Goal: Information Seeking & Learning: Learn about a topic

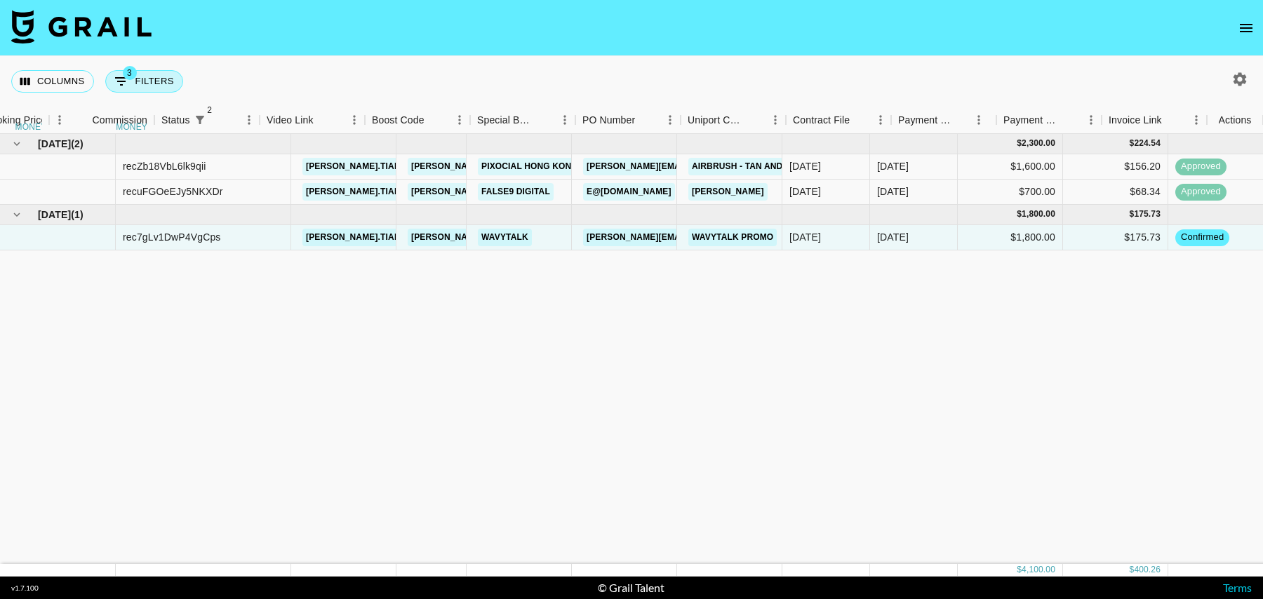
scroll to position [0, 1014]
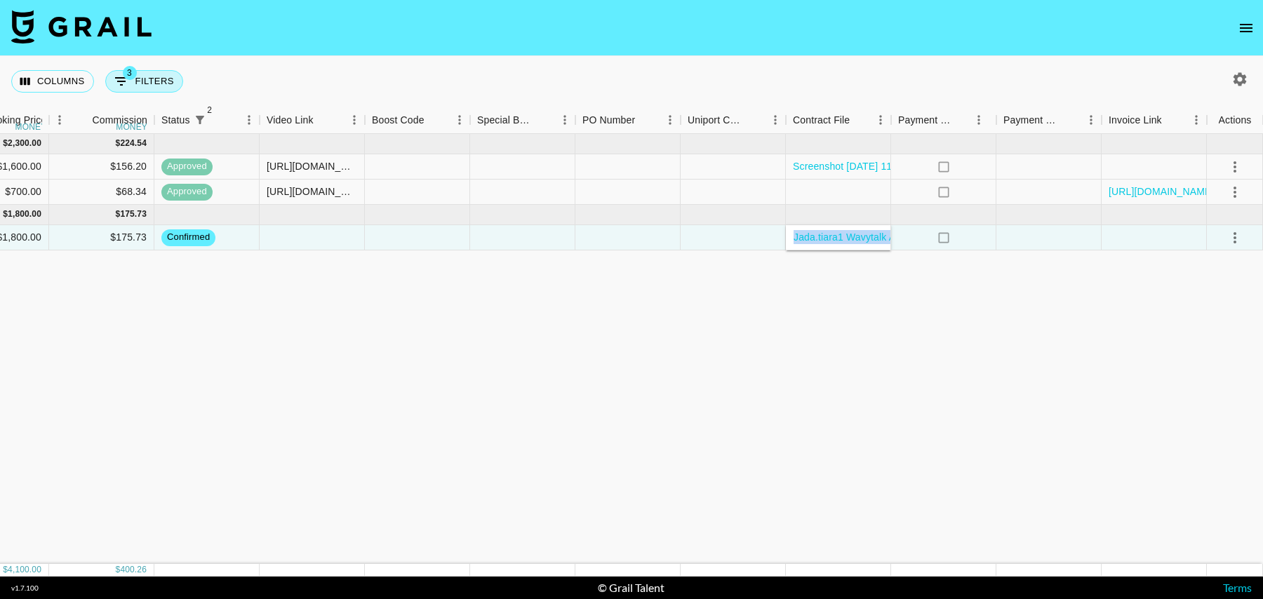
click at [145, 86] on button "3 Filters" at bounding box center [144, 81] width 78 height 22
select select "status"
select select "isNotAnyOf"
select select "status"
select select "isNotAnyOf"
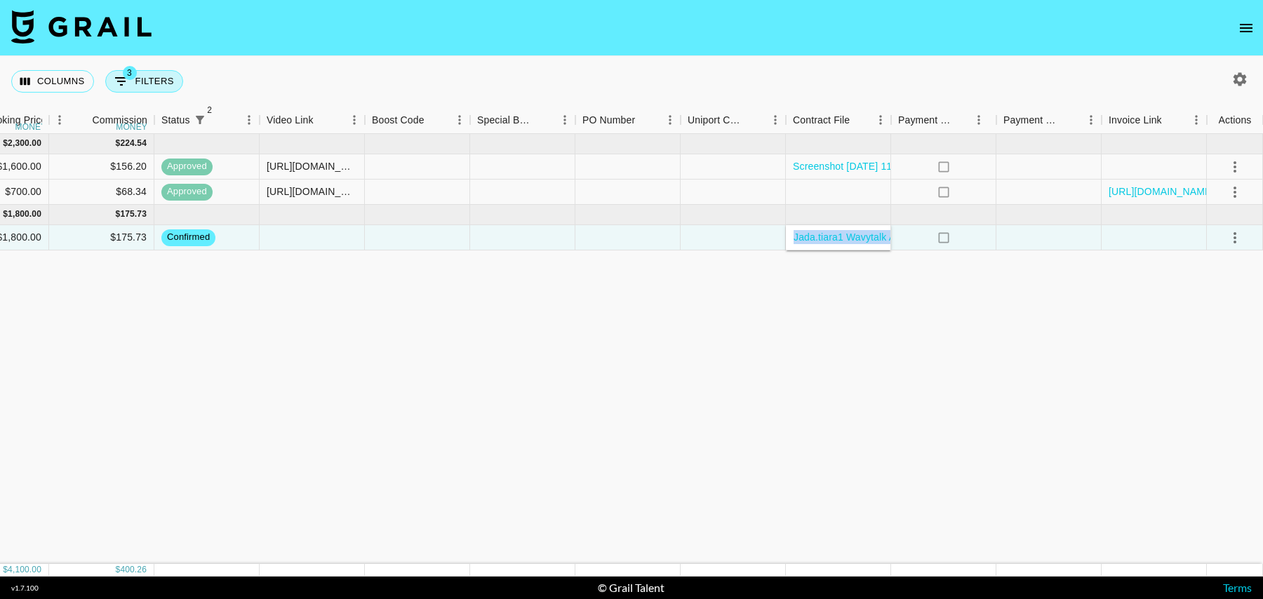
select select "talentName"
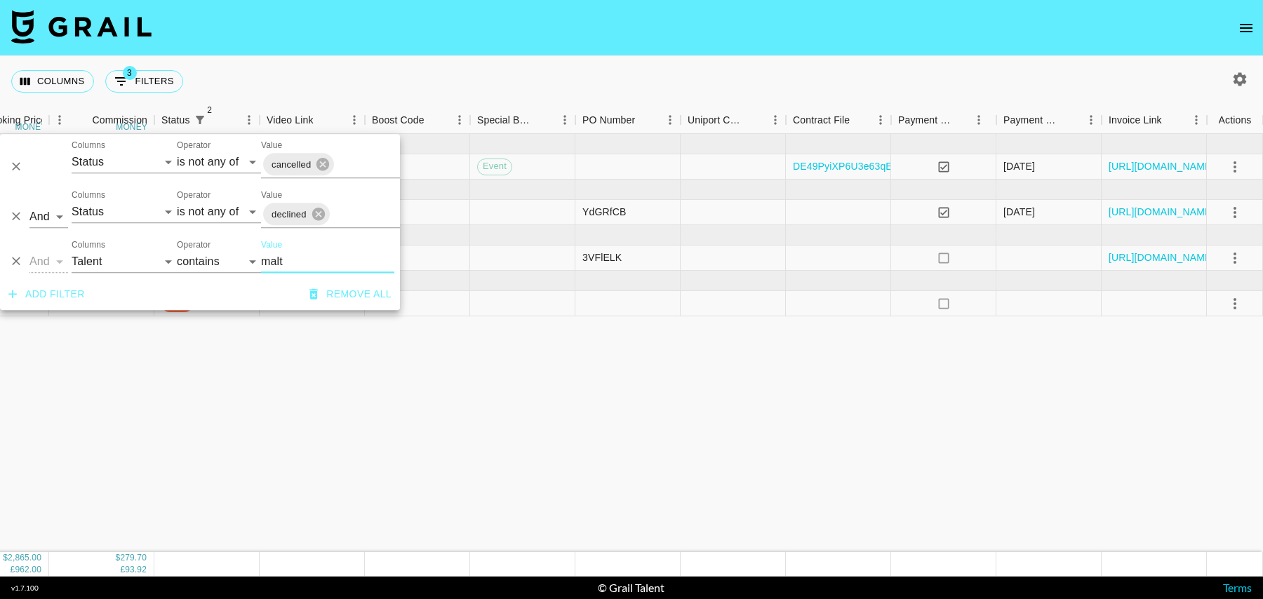
type input "malt"
click at [403, 367] on div "[DATE] ( 1 ) $ 2,200.00 $ 214.78 recI6k8oK0ZKRdRHr maltipoobingo [PERSON_NAME][…" at bounding box center [125, 343] width 2278 height 418
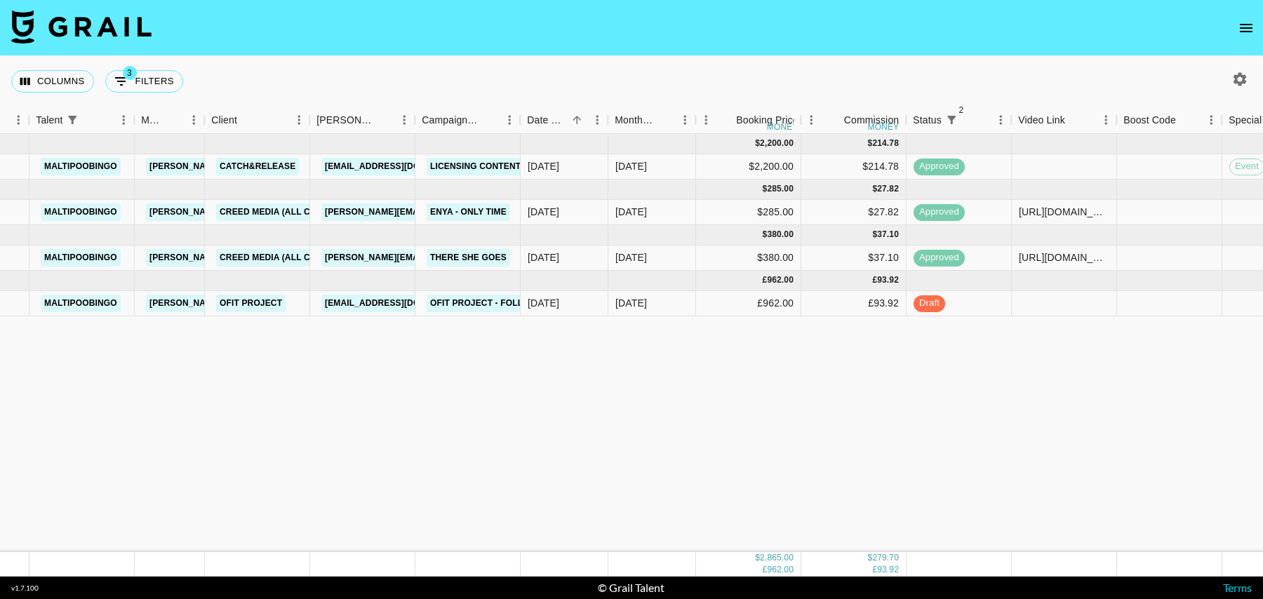
scroll to position [0, 262]
click at [651, 304] on div "[DATE]" at bounding box center [653, 303] width 88 height 25
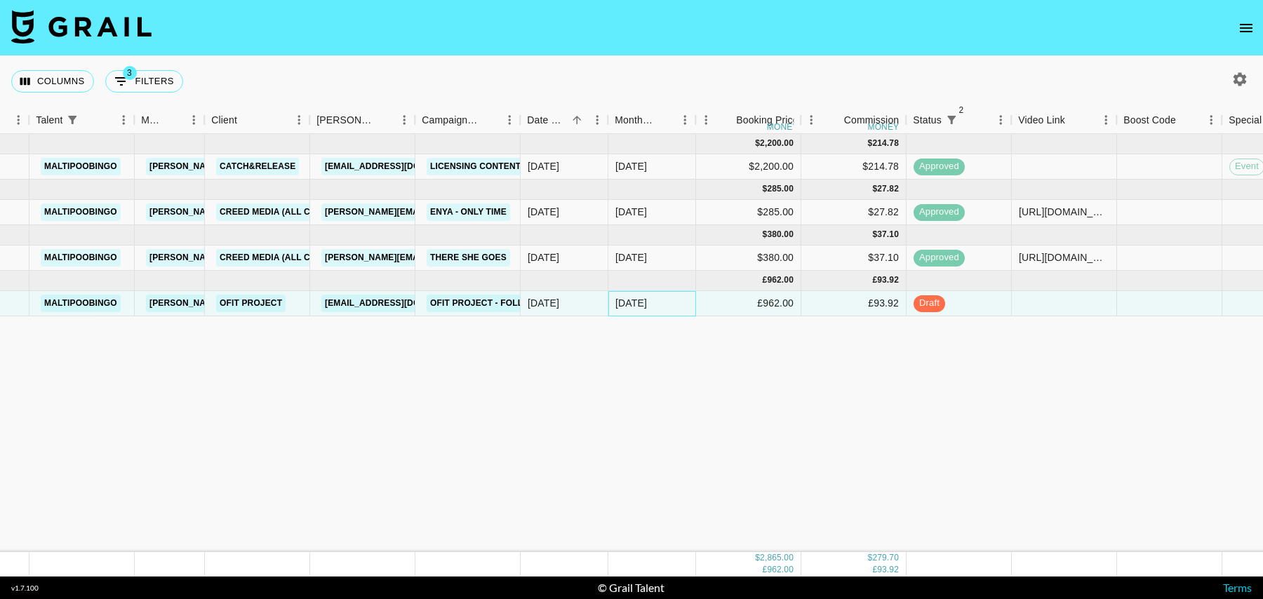
click at [651, 304] on div "[DATE]" at bounding box center [653, 303] width 88 height 25
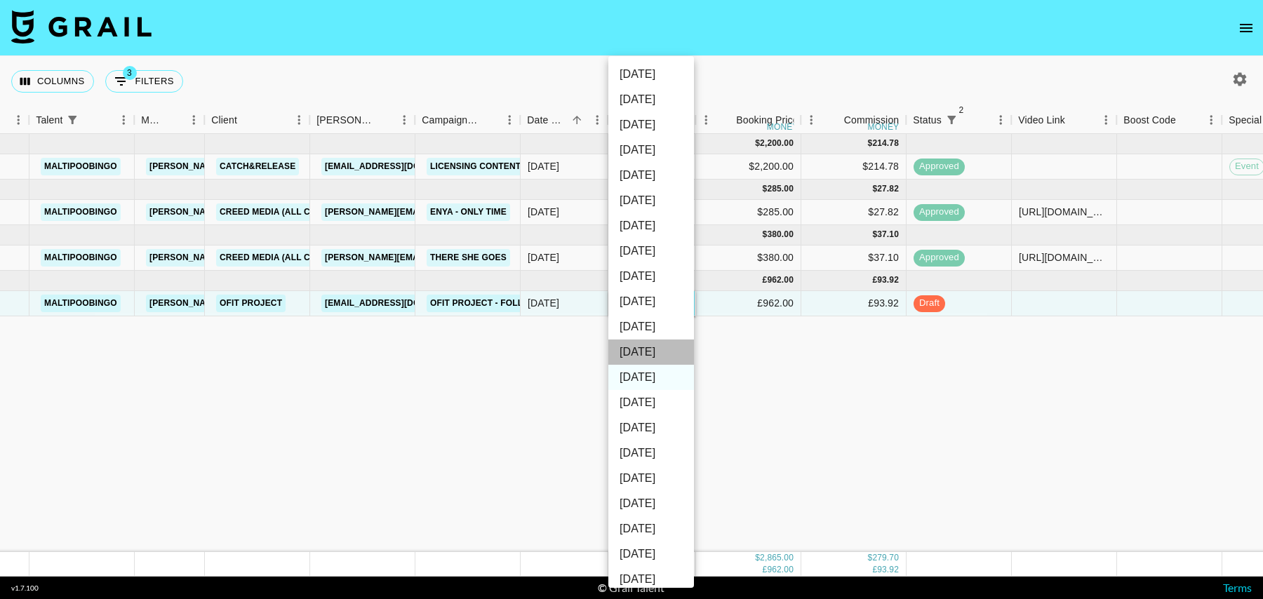
click at [646, 352] on li "[DATE]" at bounding box center [652, 352] width 86 height 25
type input "[DATE]"
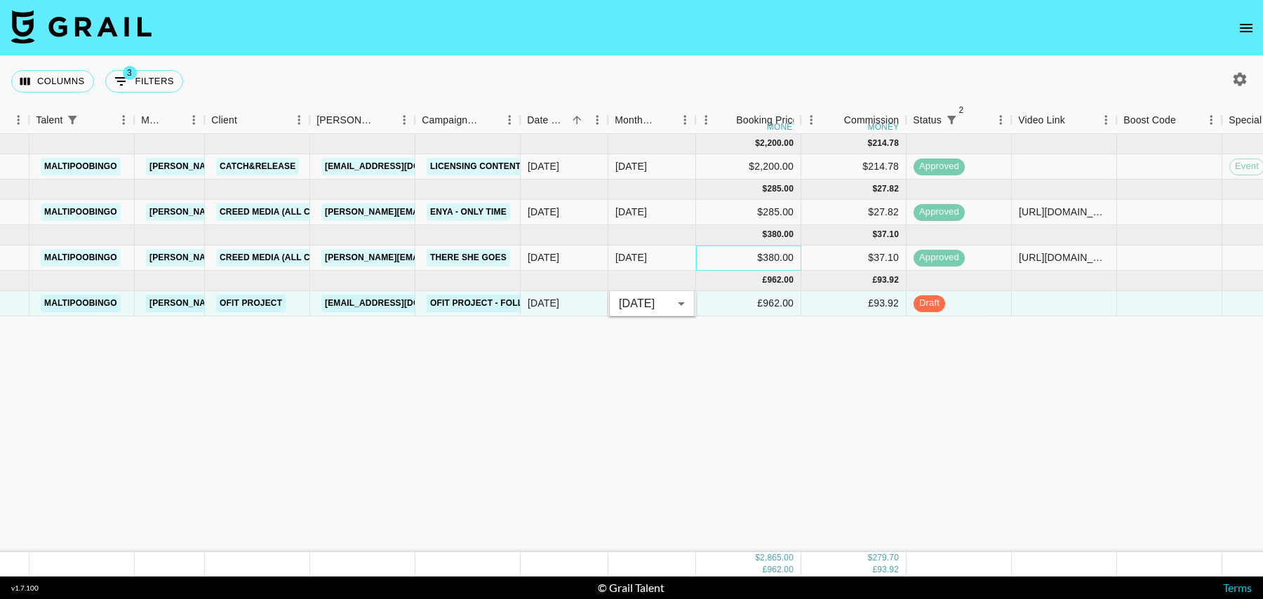
click at [711, 257] on div "$380.00" at bounding box center [748, 258] width 105 height 25
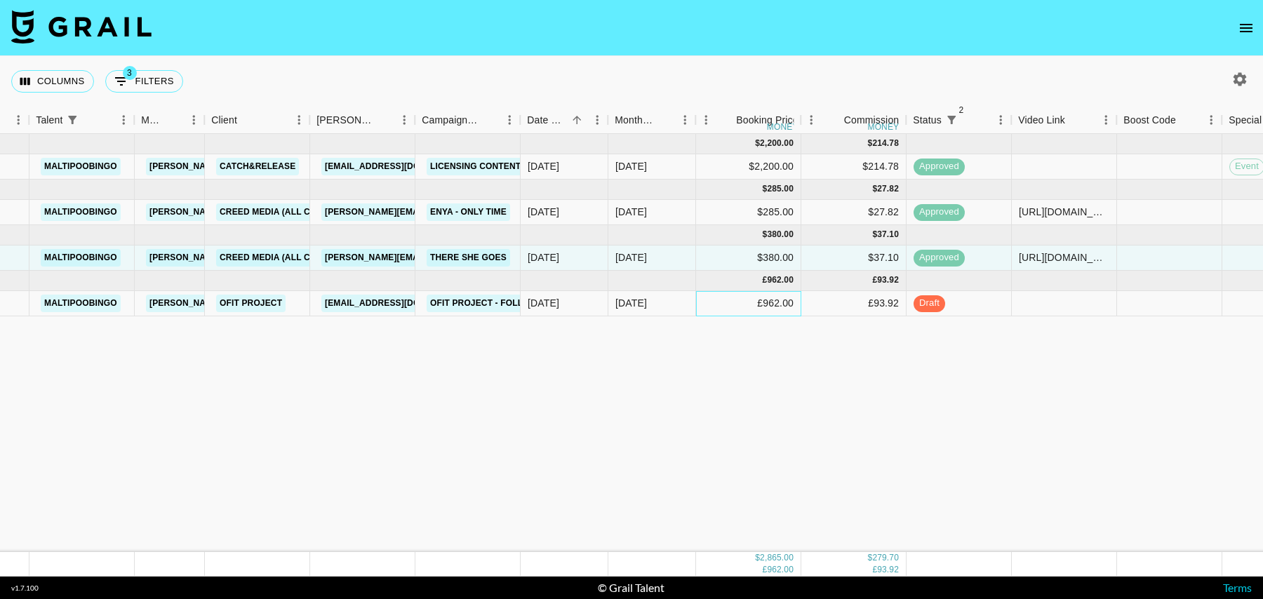
click at [744, 304] on div "£962.00" at bounding box center [748, 303] width 105 height 25
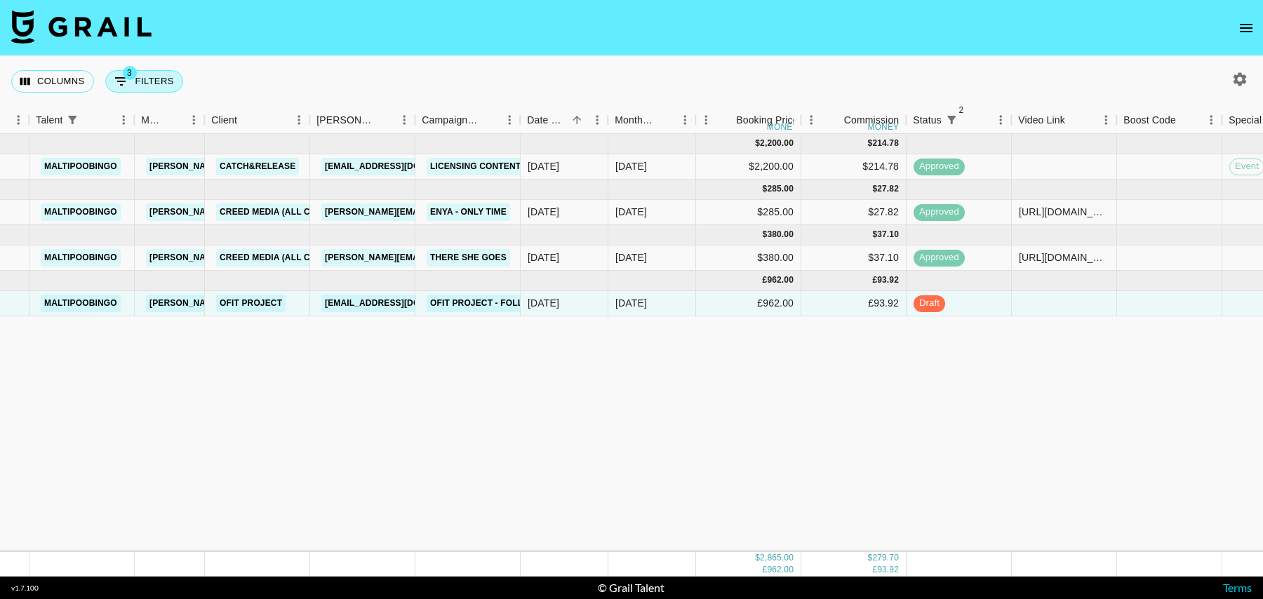
click at [149, 91] on button "3 Filters" at bounding box center [144, 81] width 78 height 22
select select "status"
select select "isNotAnyOf"
select select "status"
select select "isNotAnyOf"
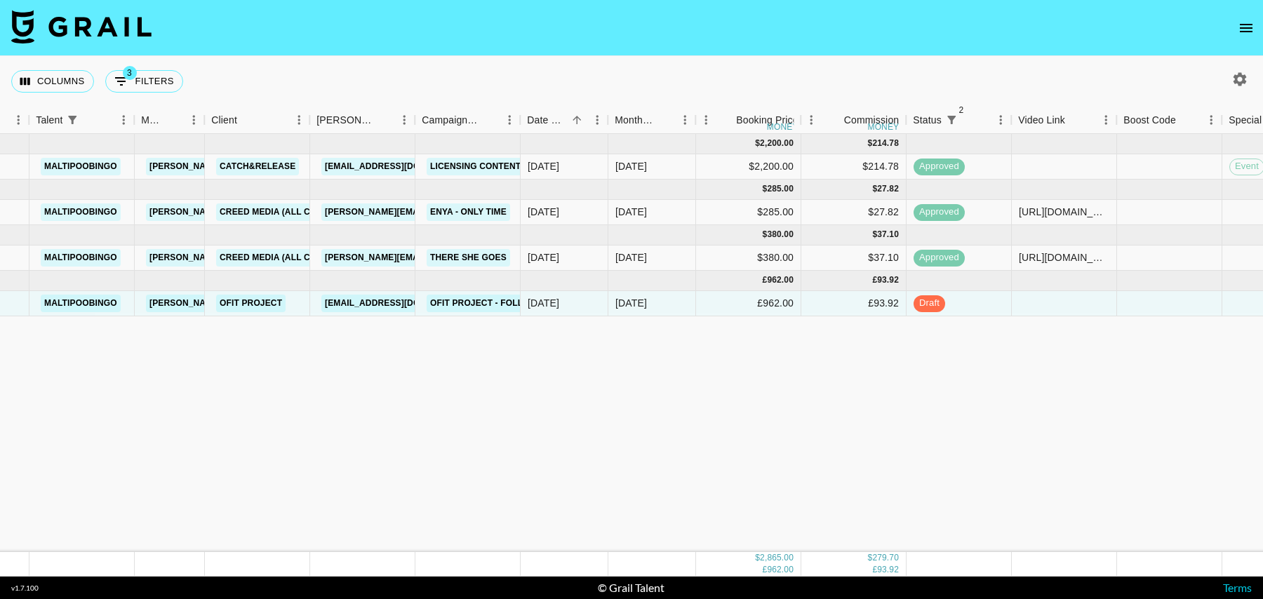
select select "talentName"
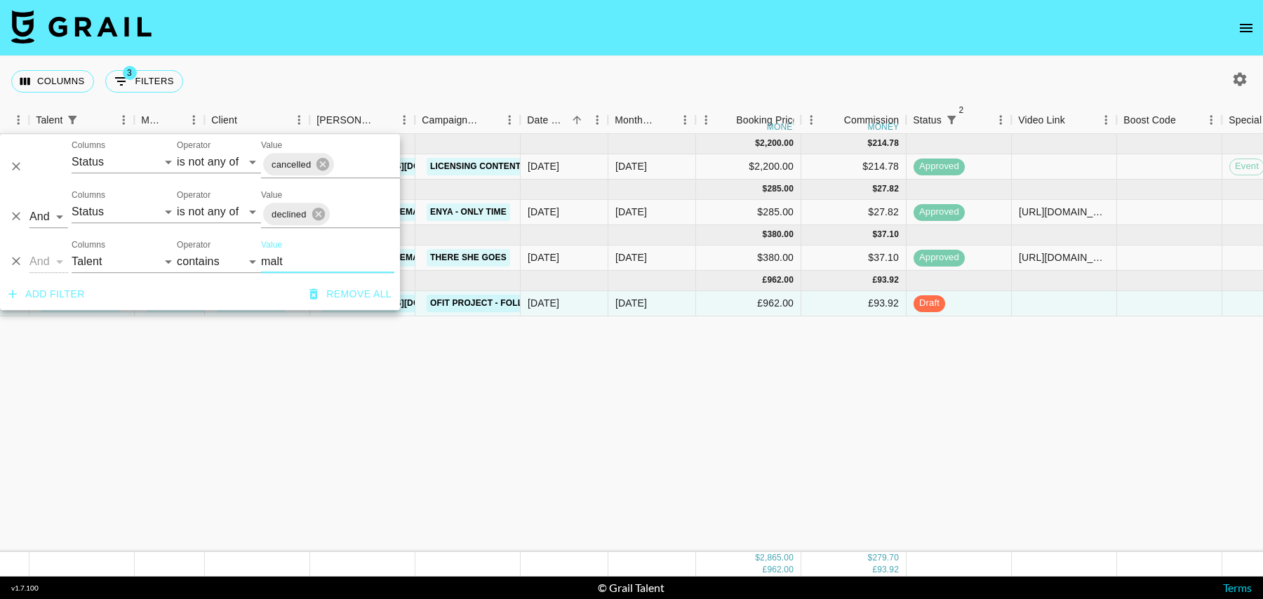
drag, startPoint x: 299, startPoint y: 263, endPoint x: 208, endPoint y: 263, distance: 91.3
click at [208, 263] on div "And Or Columns Grail Platform ID Airtable ID Talent Manager Client [PERSON_NAME…" at bounding box center [200, 256] width 400 height 45
type input "[PERSON_NAME]"
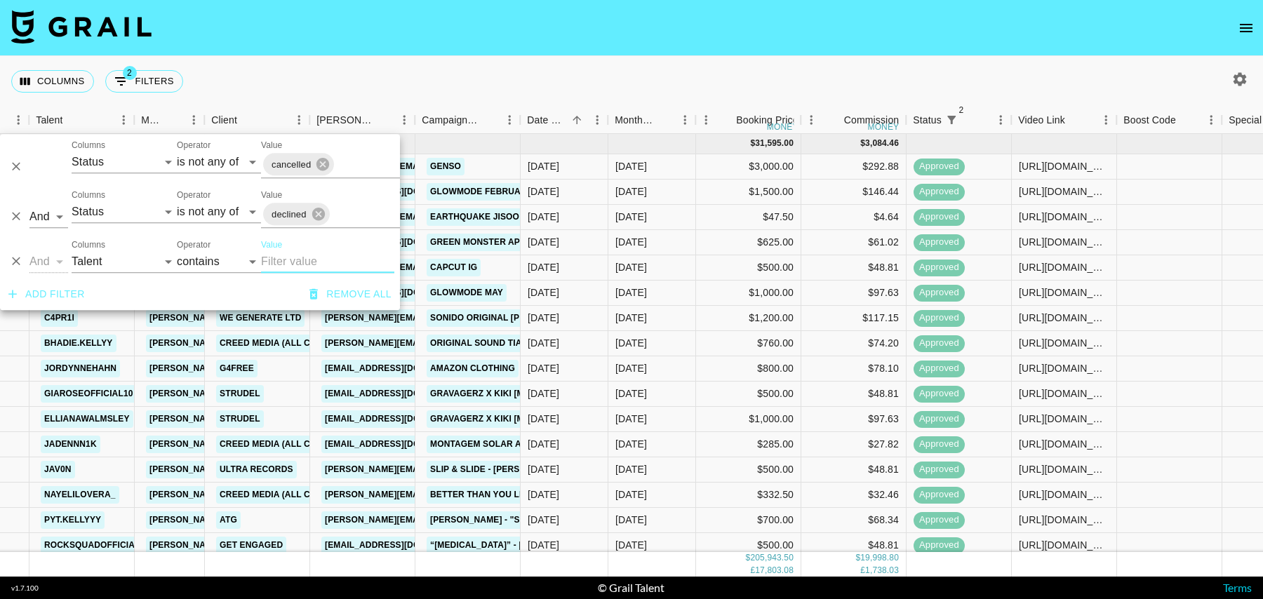
click at [337, 72] on div "Columns 2 Filters + Booking" at bounding box center [631, 81] width 1263 height 51
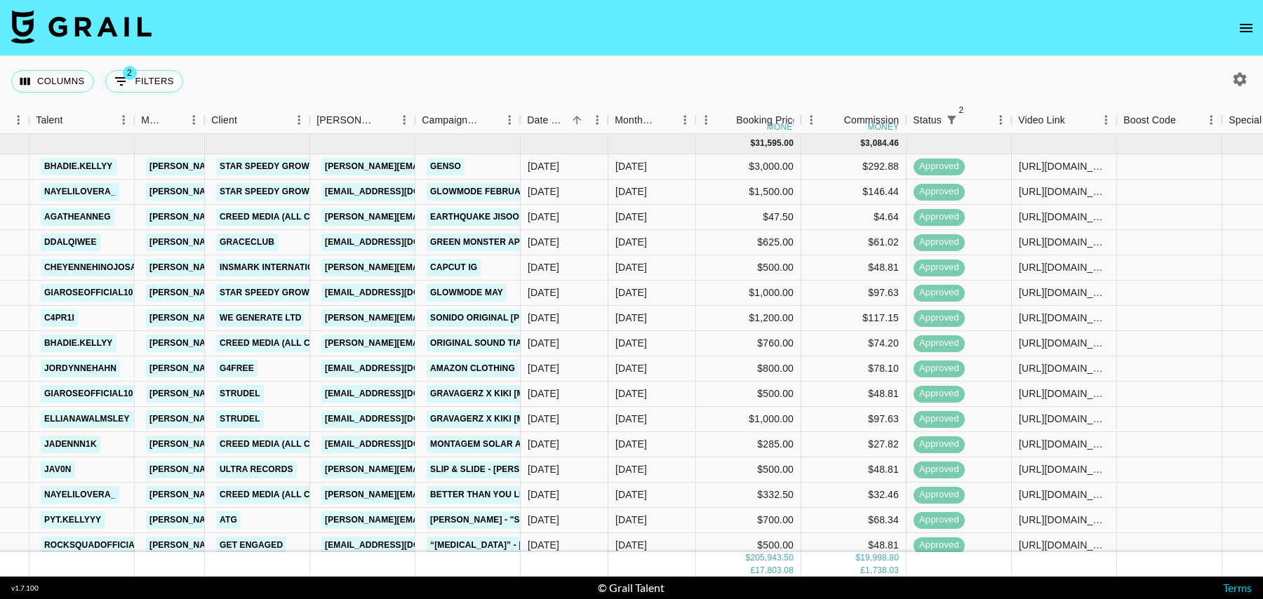
click at [1238, 84] on icon "button" at bounding box center [1240, 79] width 17 height 17
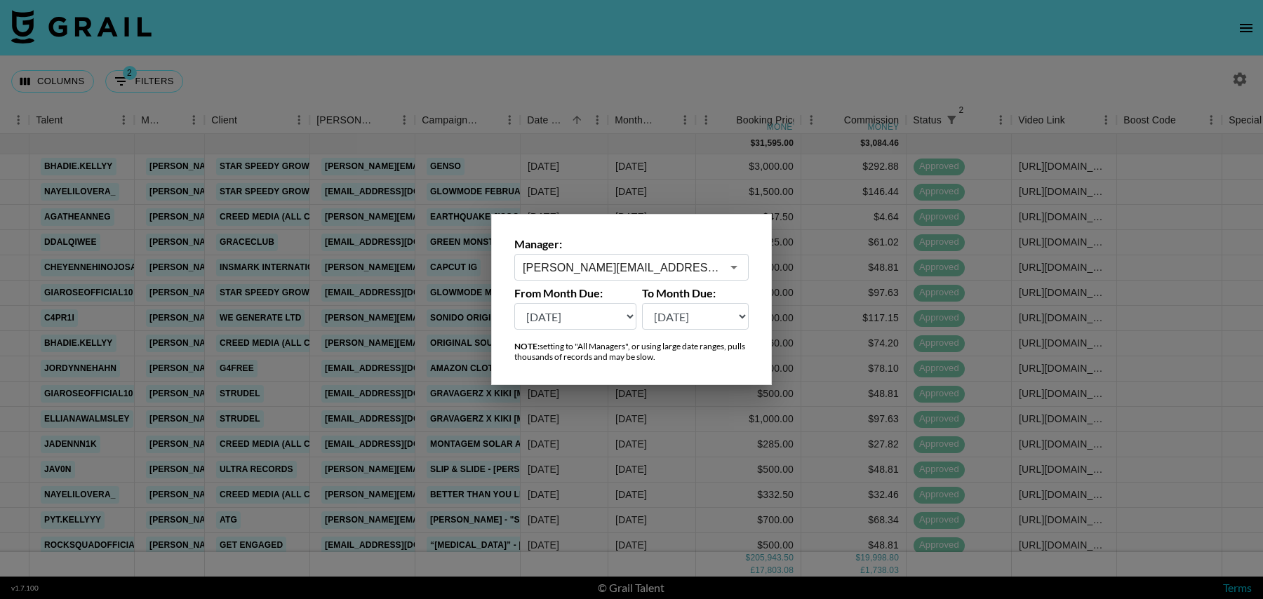
click at [591, 326] on select "[DATE] [DATE] '[DATE] May '[DATE] Mar '[DATE] Jan '[DATE] Nov '[DATE] Sep '[DAT…" at bounding box center [576, 316] width 122 height 27
select select "[DATE]"
click at [515, 303] on select "[DATE] [DATE] '[DATE] May '[DATE] Mar '[DATE] Jan '[DATE] Nov '[DATE] Sep '[DAT…" at bounding box center [576, 316] width 122 height 27
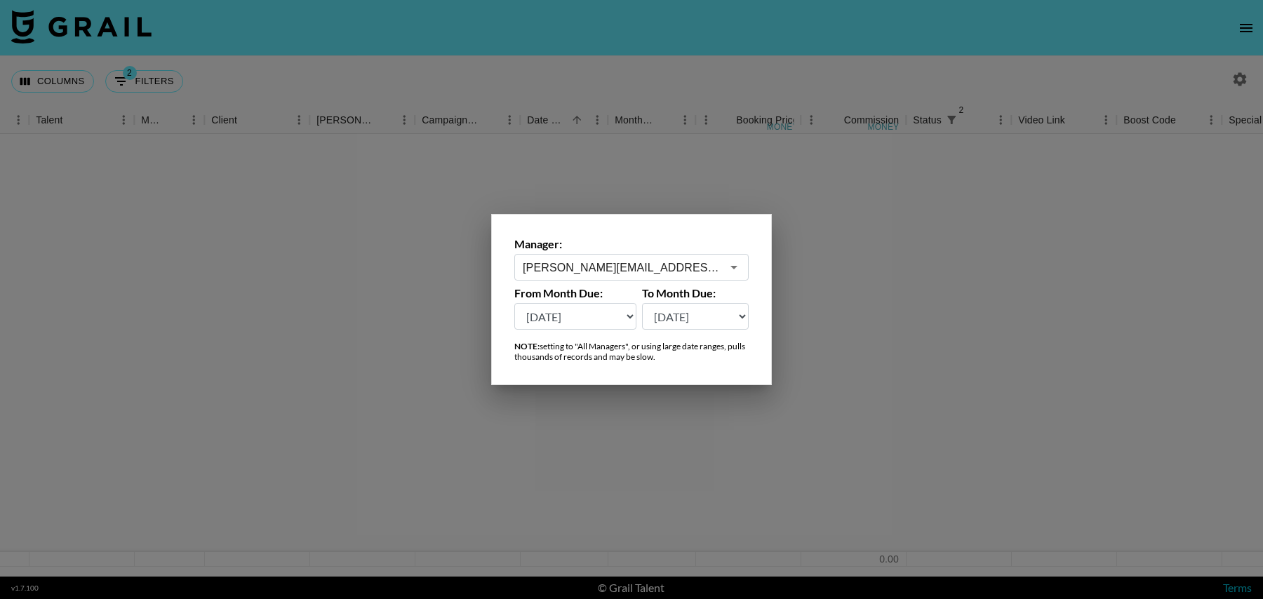
click at [563, 60] on div at bounding box center [631, 299] width 1263 height 599
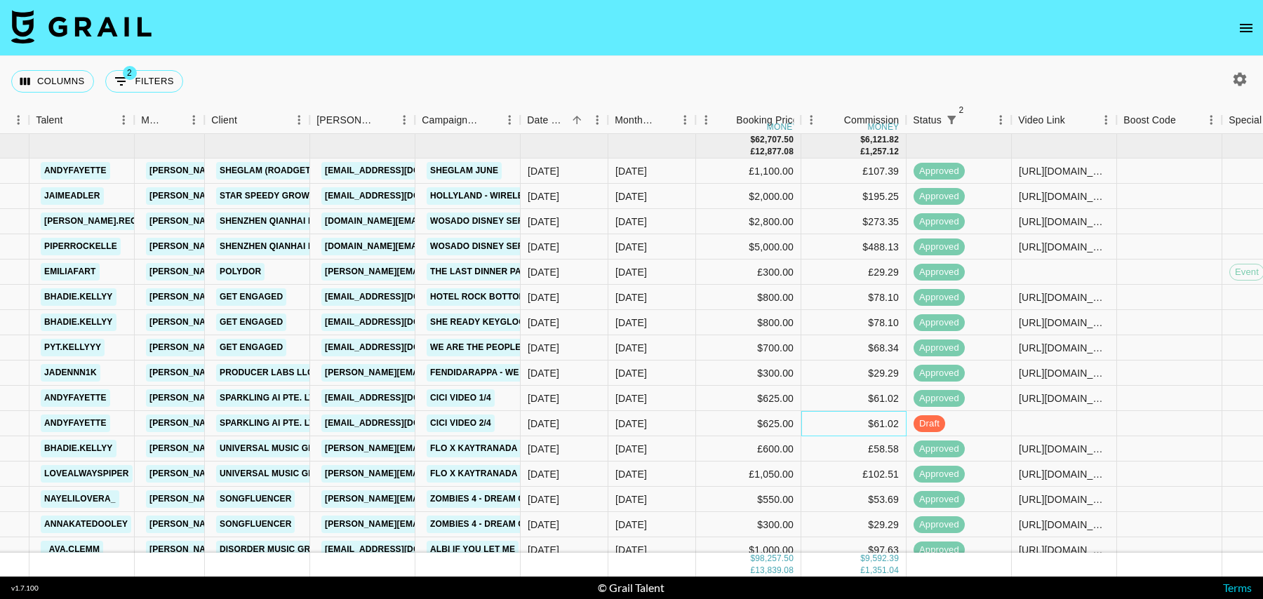
click at [843, 420] on div "$61.02" at bounding box center [854, 423] width 105 height 25
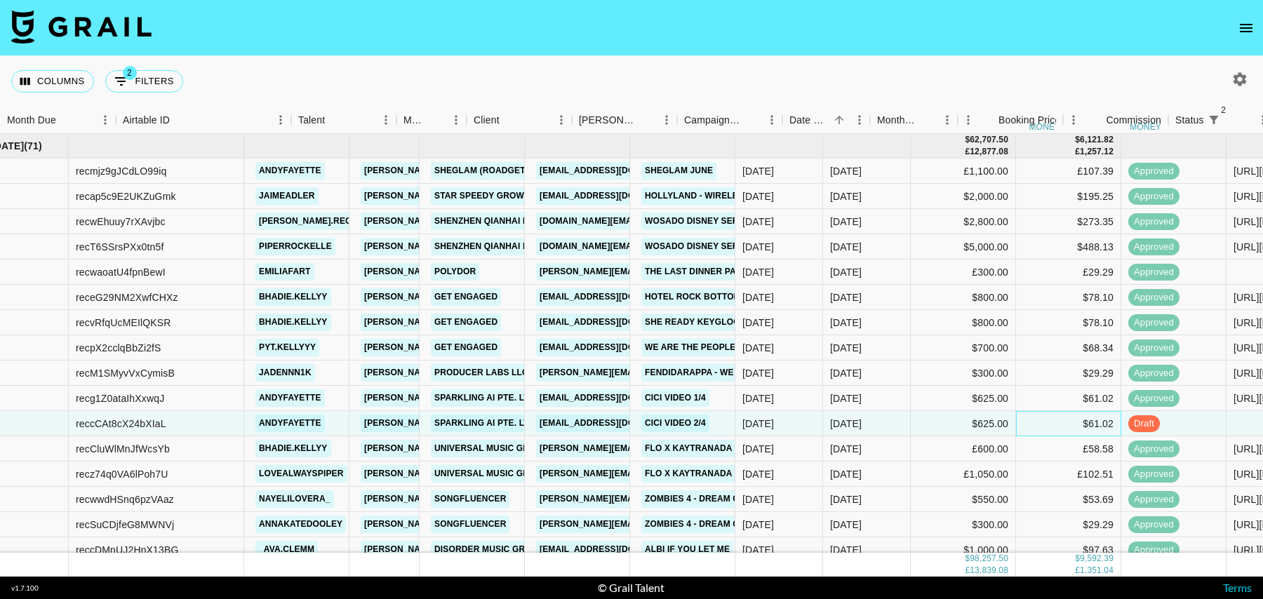
scroll to position [0, 0]
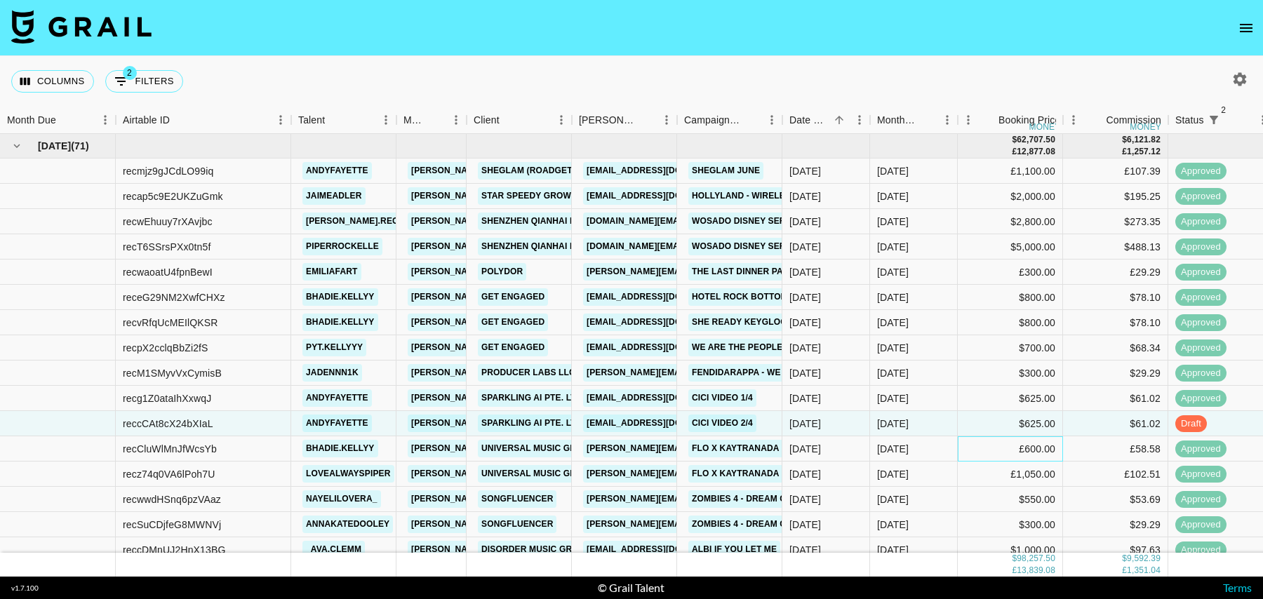
click at [999, 443] on div "£600.00" at bounding box center [1010, 449] width 105 height 25
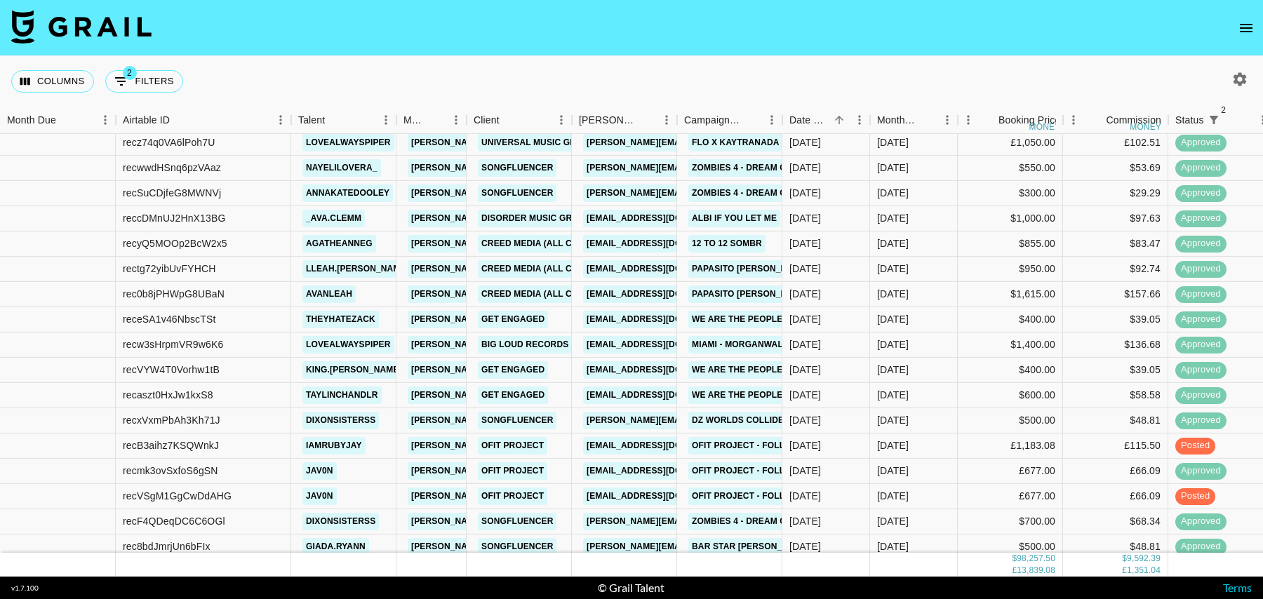
scroll to position [338, 0]
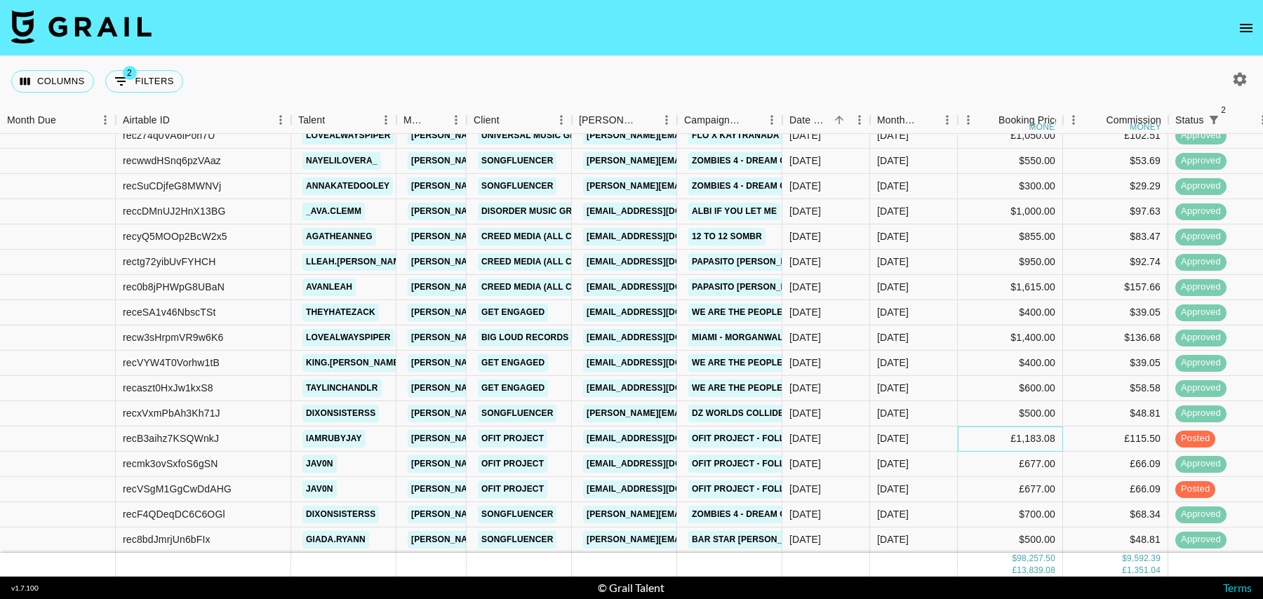
click at [984, 437] on div "£1,183.08" at bounding box center [1010, 439] width 105 height 25
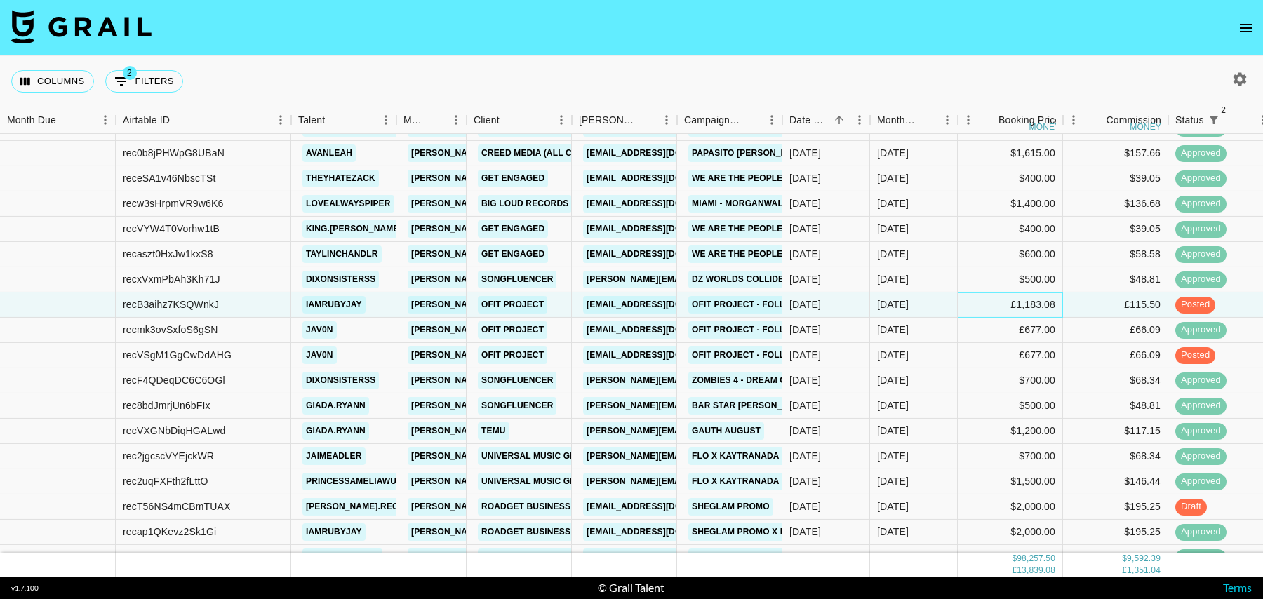
scroll to position [489, 0]
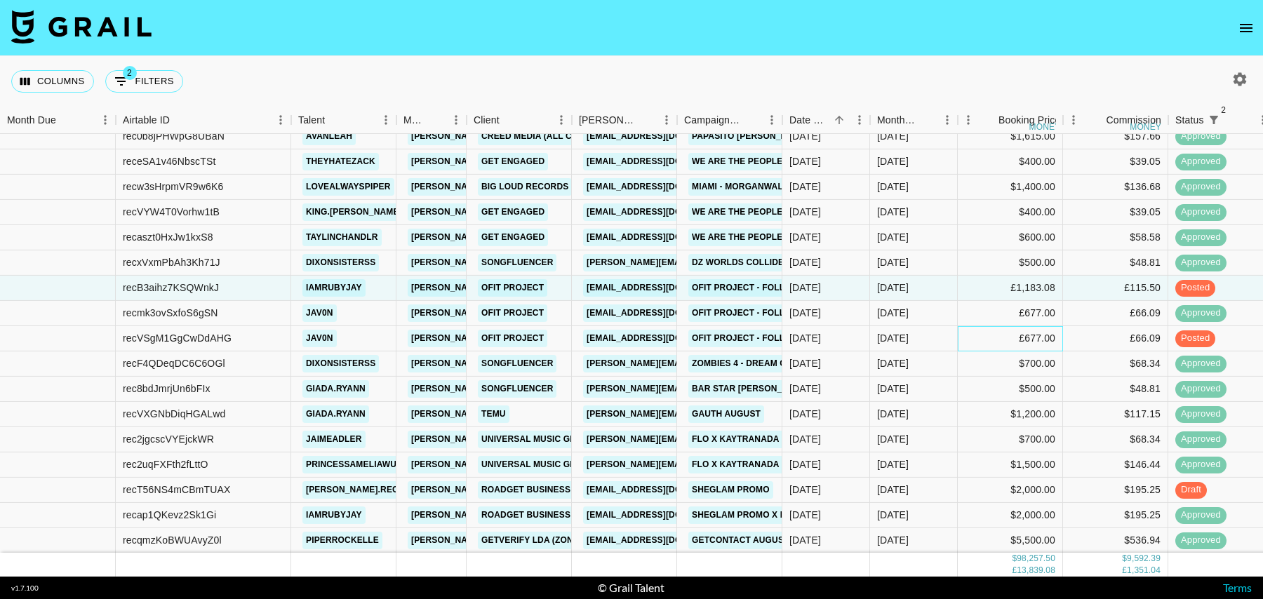
click at [973, 332] on div "£677.00" at bounding box center [1010, 338] width 105 height 25
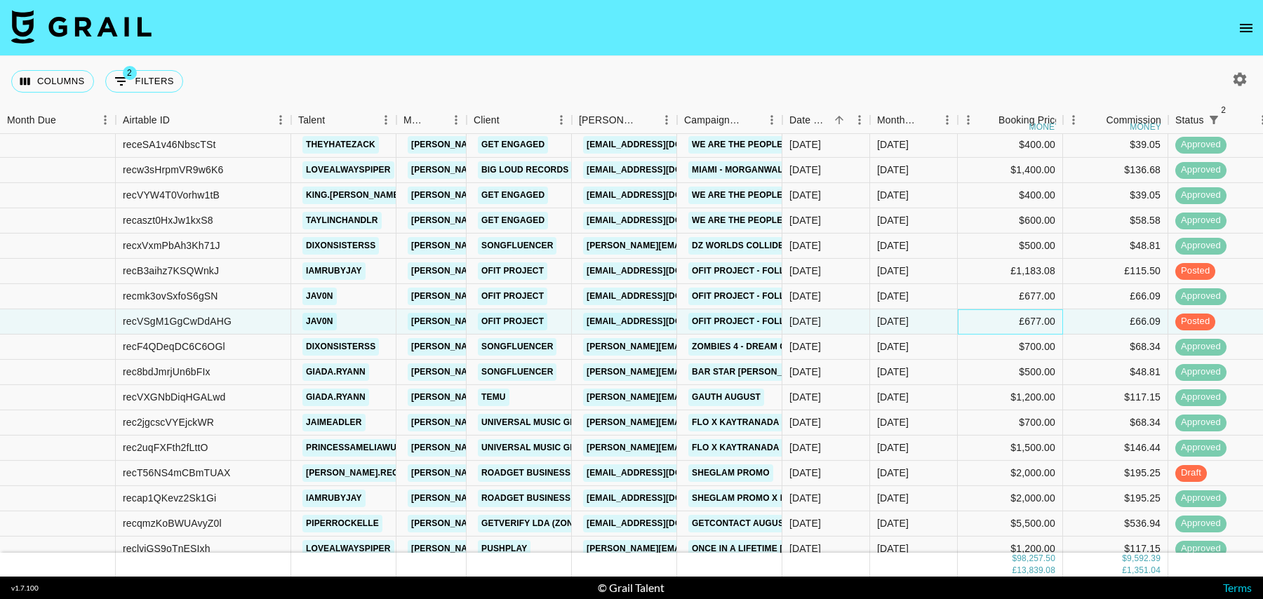
scroll to position [515, 0]
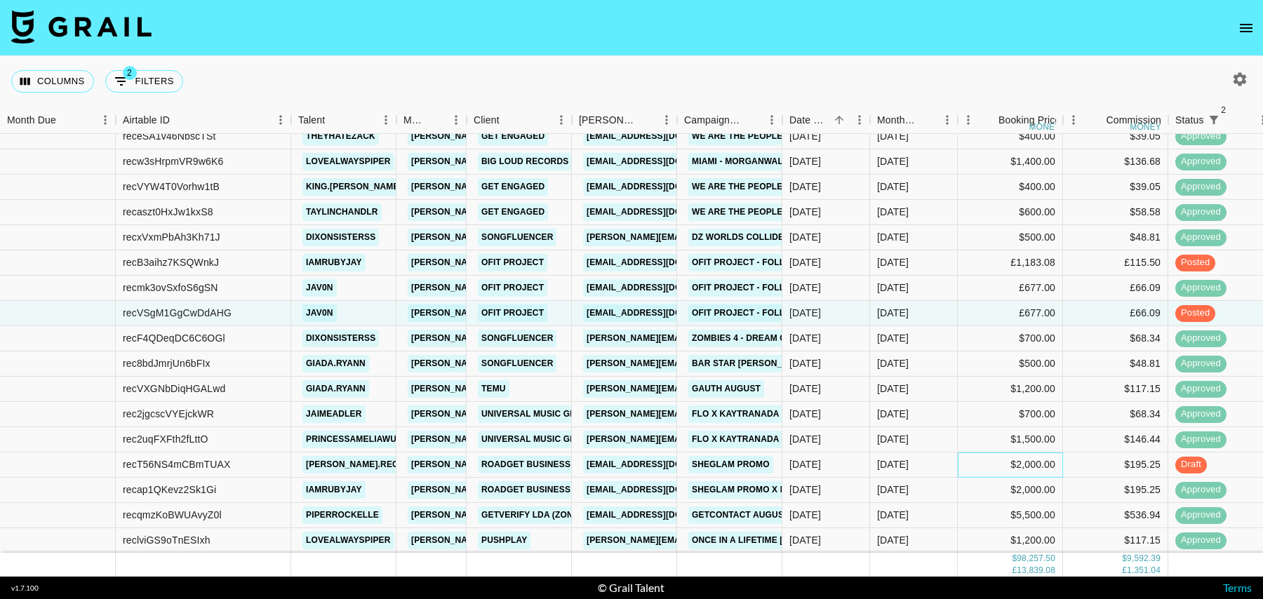
click at [974, 460] on div "$2,000.00" at bounding box center [1010, 465] width 105 height 25
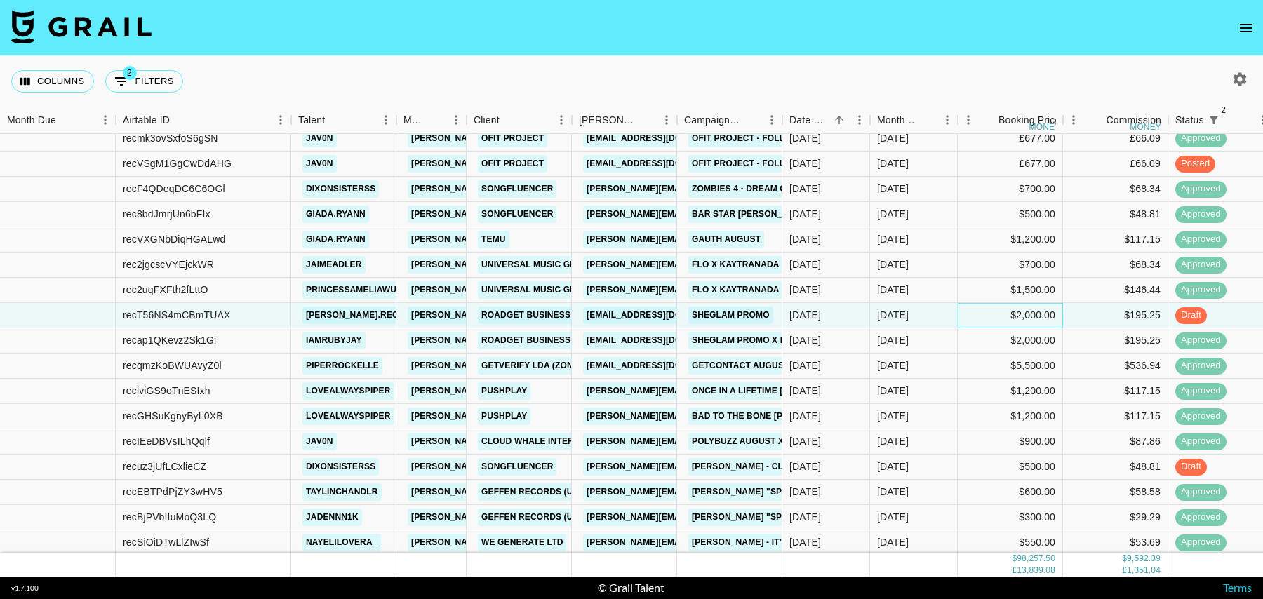
scroll to position [665, 0]
click at [962, 467] on div "$500.00" at bounding box center [1010, 465] width 105 height 25
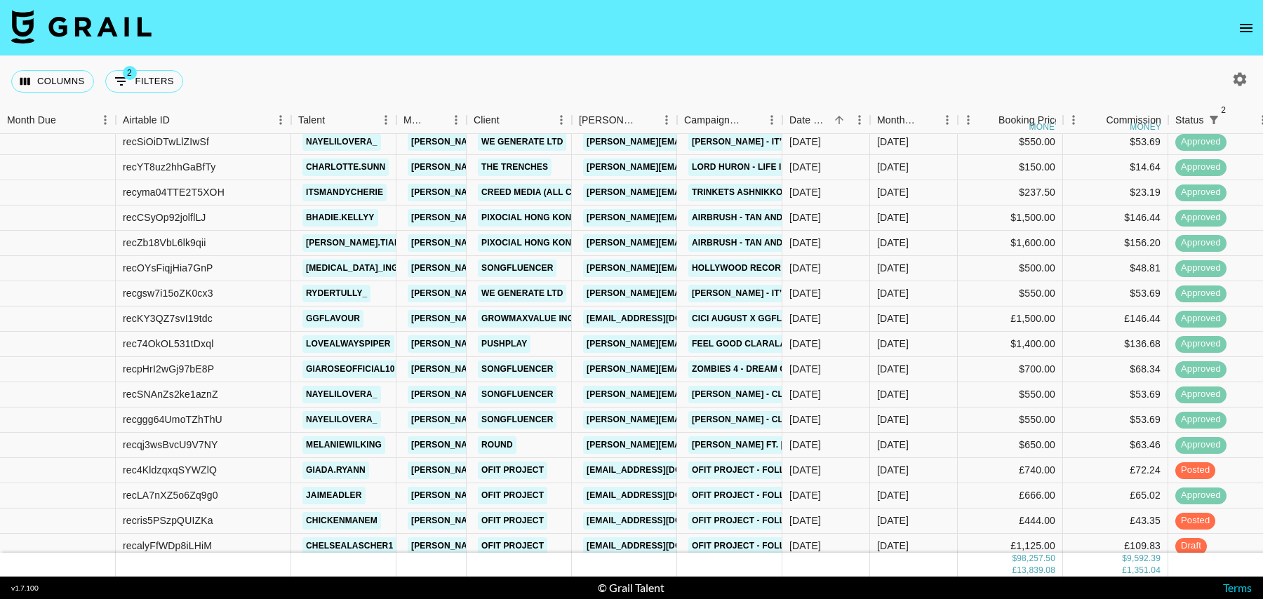
scroll to position [1066, 0]
click at [995, 476] on div "£740.00" at bounding box center [1010, 470] width 105 height 25
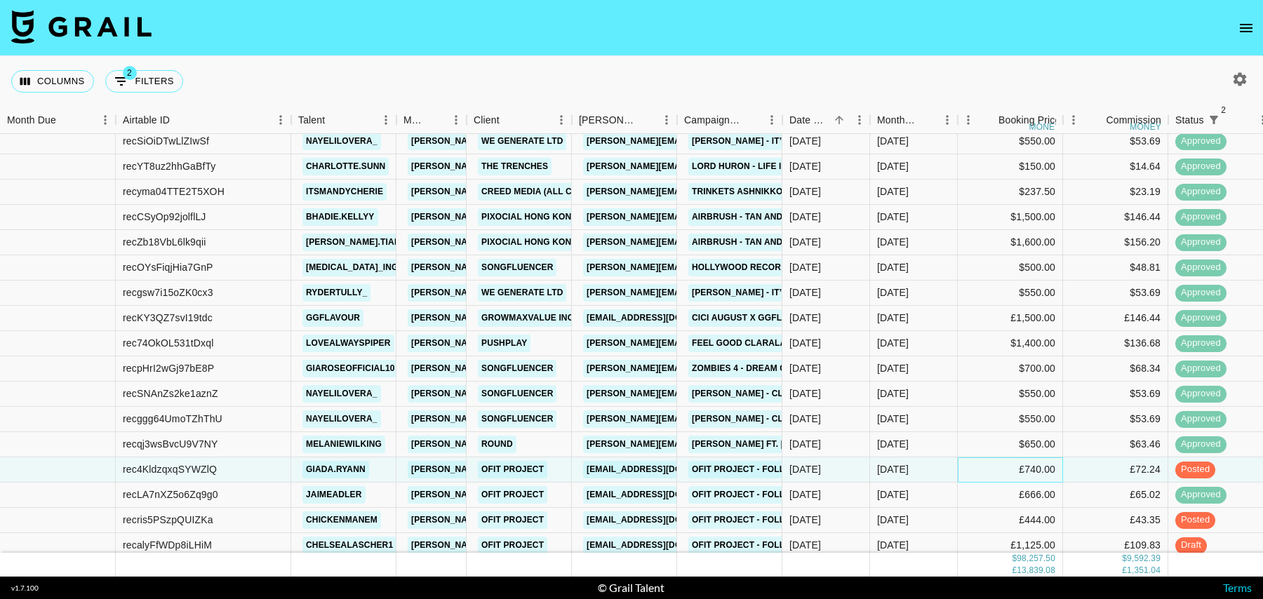
scroll to position [1103, 0]
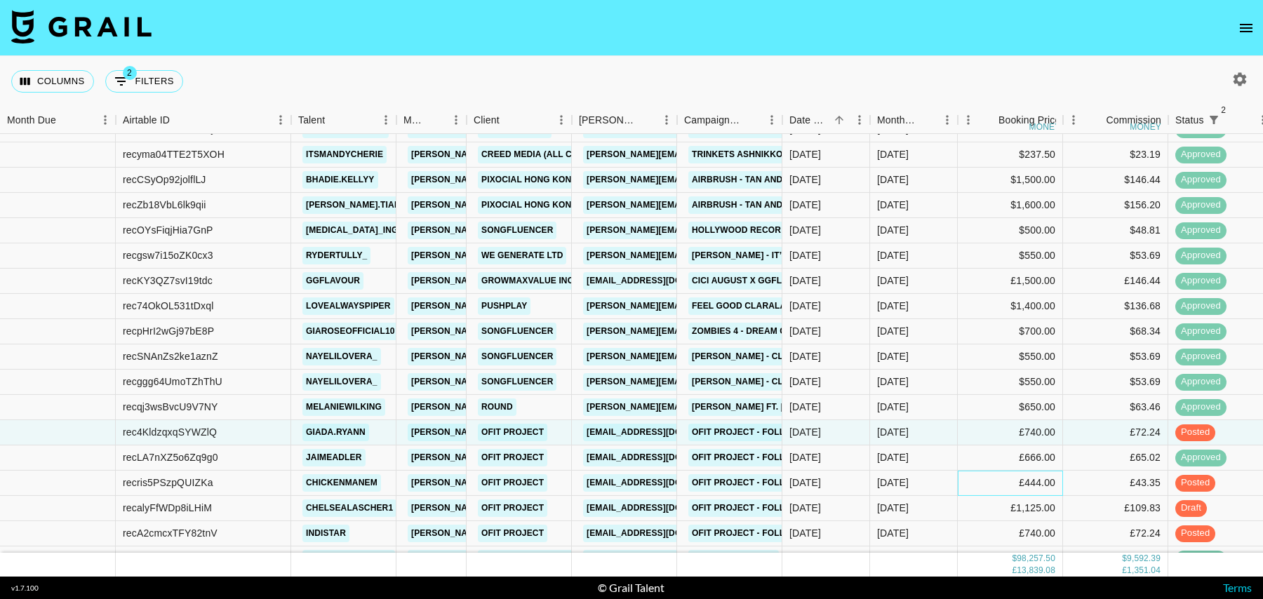
click at [985, 483] on div "£444.00" at bounding box center [1010, 483] width 105 height 25
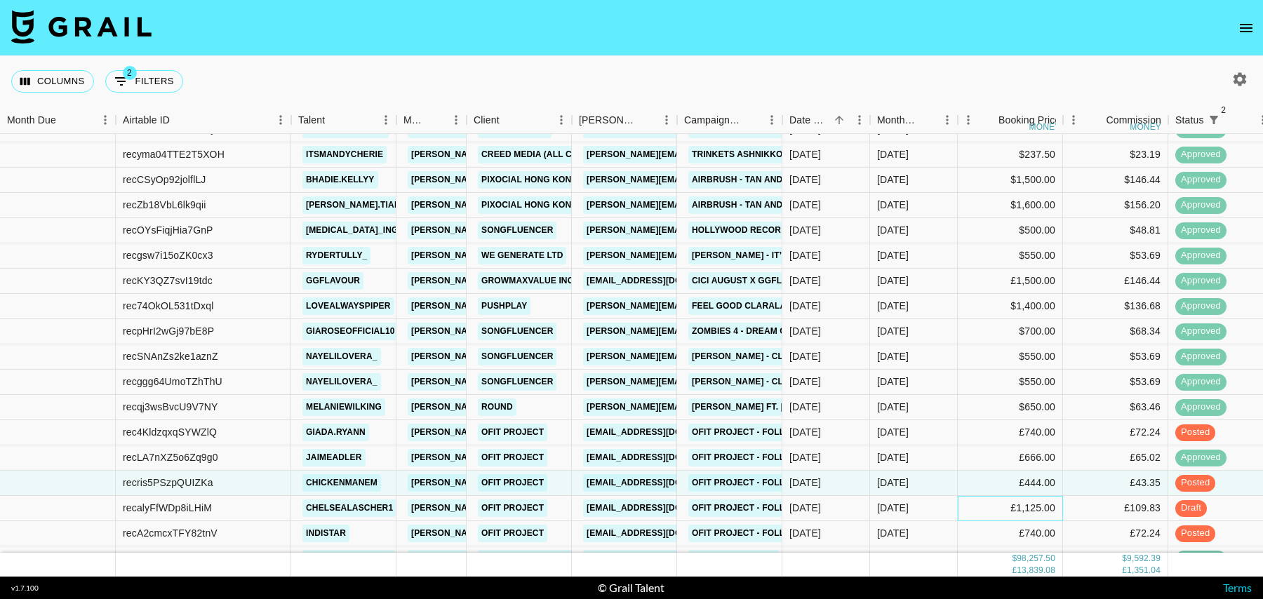
click at [985, 503] on div "£1,125.00" at bounding box center [1010, 508] width 105 height 25
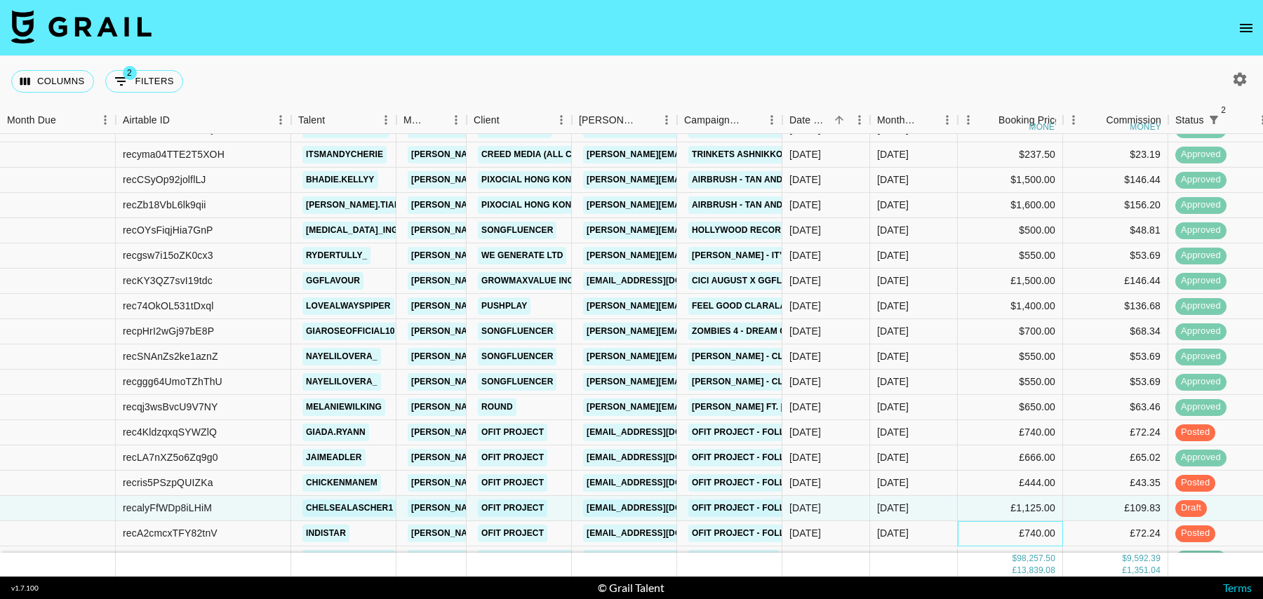
click at [985, 524] on div "£740.00" at bounding box center [1010, 534] width 105 height 25
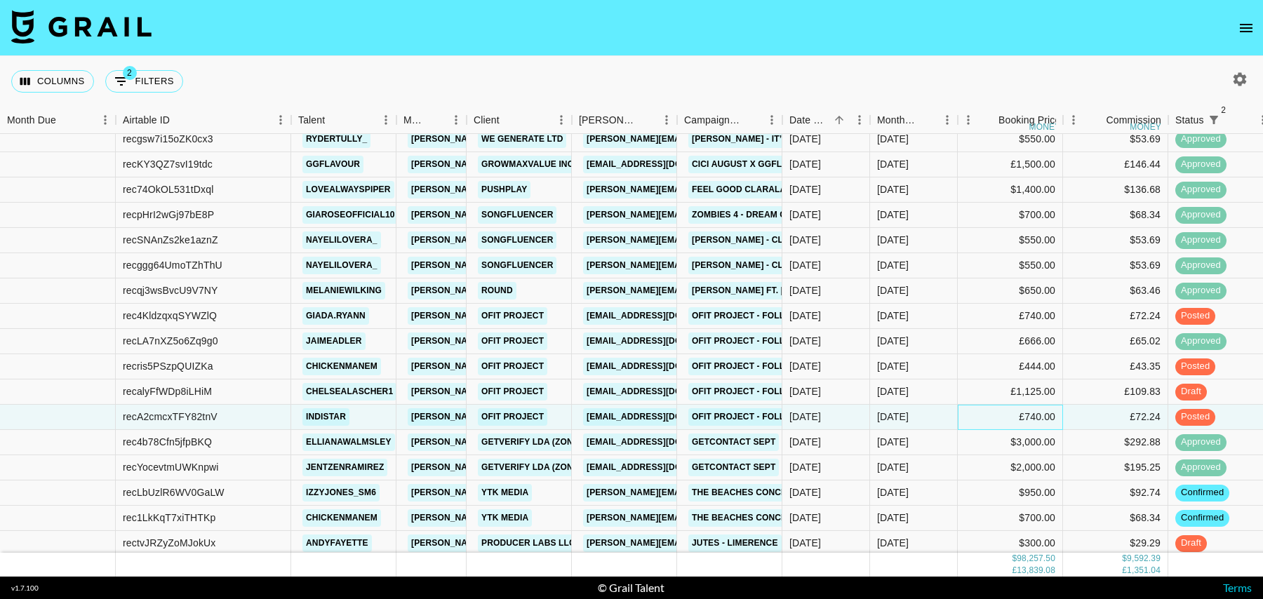
scroll to position [1228, 0]
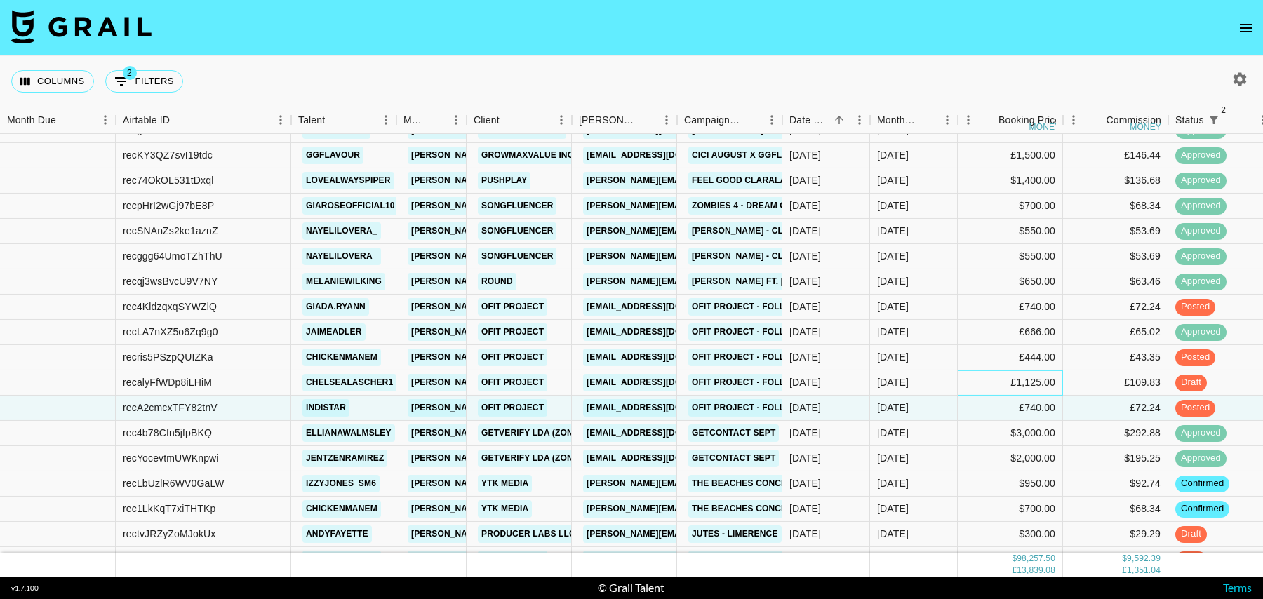
click at [976, 379] on div "£1,125.00" at bounding box center [1010, 383] width 105 height 25
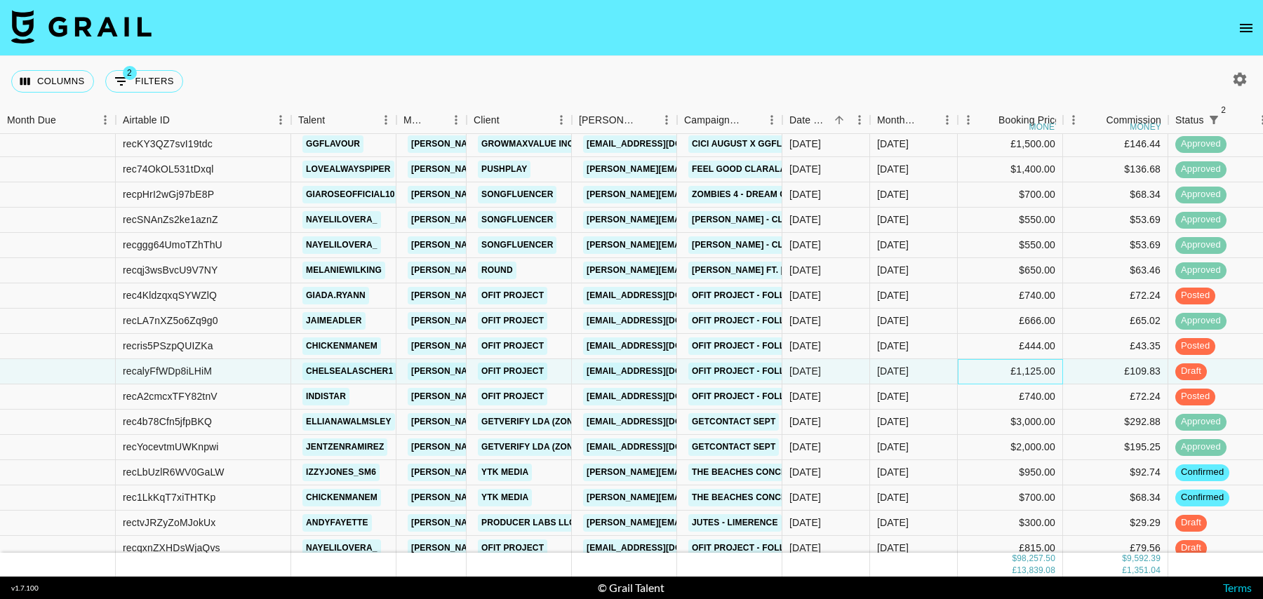
scroll to position [1247, 0]
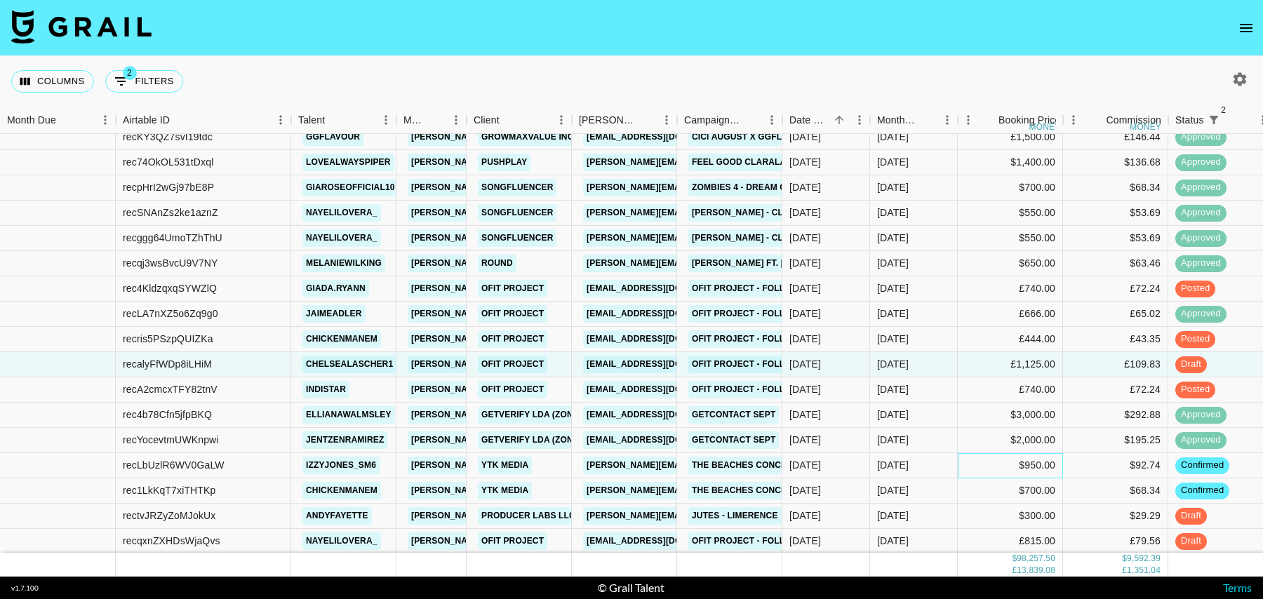
click at [981, 462] on div "$950.00" at bounding box center [1010, 465] width 105 height 25
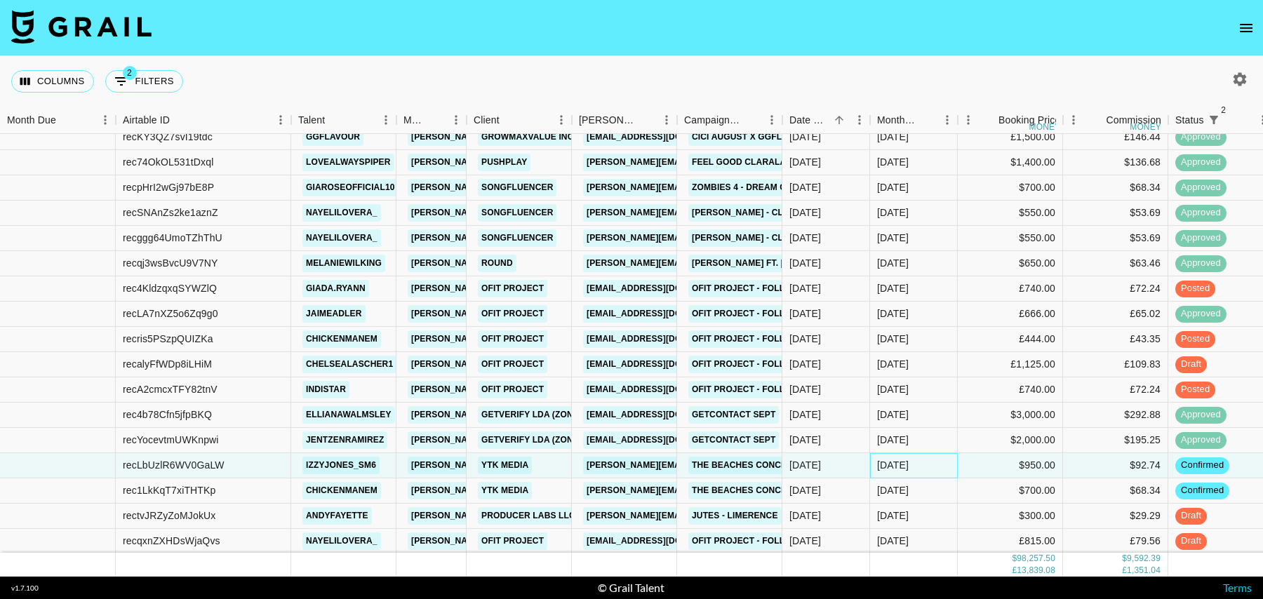
click at [943, 468] on div "[DATE]" at bounding box center [914, 465] width 88 height 25
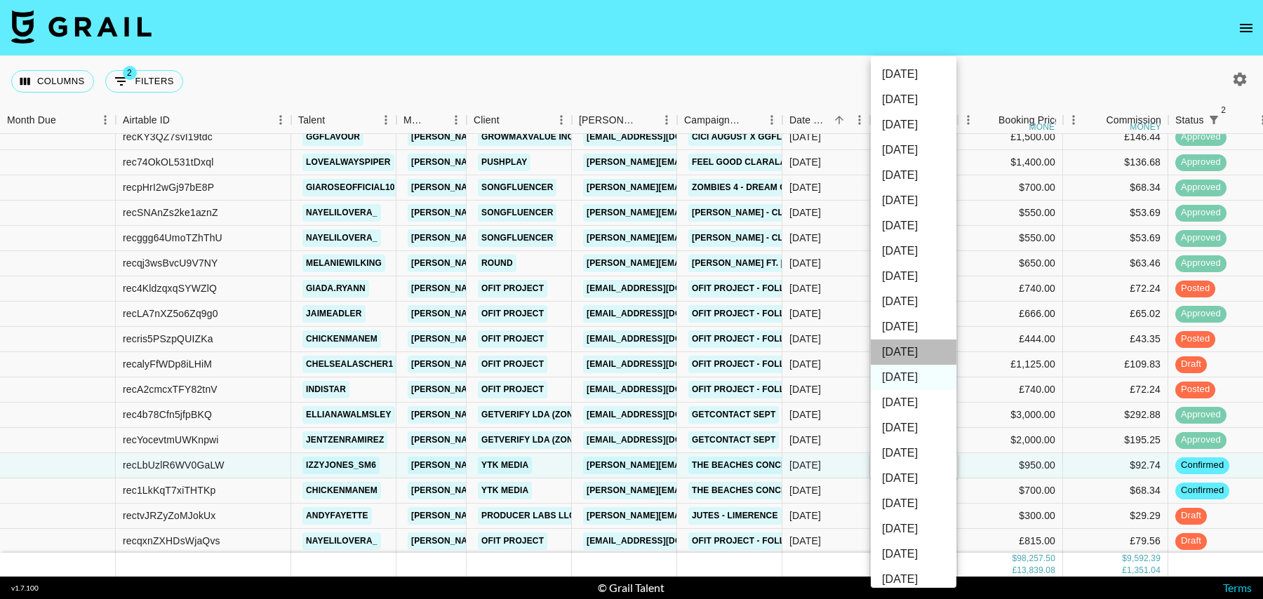
click at [910, 350] on li "[DATE]" at bounding box center [914, 352] width 86 height 25
type input "[DATE]"
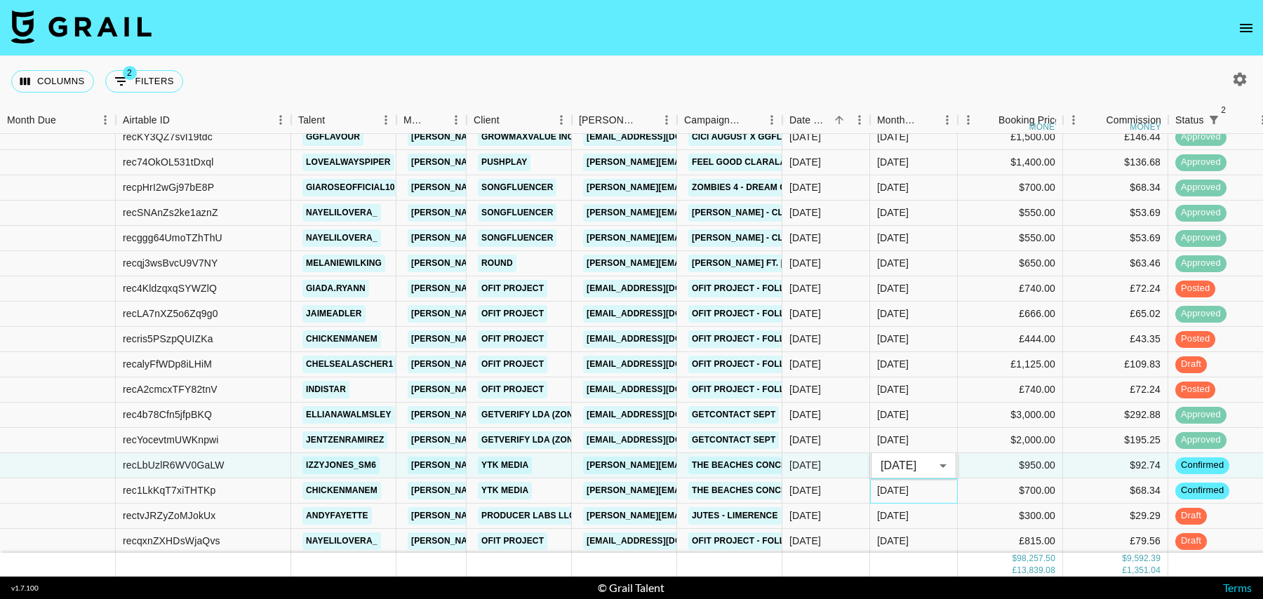
click at [938, 489] on div "[DATE]" at bounding box center [914, 491] width 88 height 25
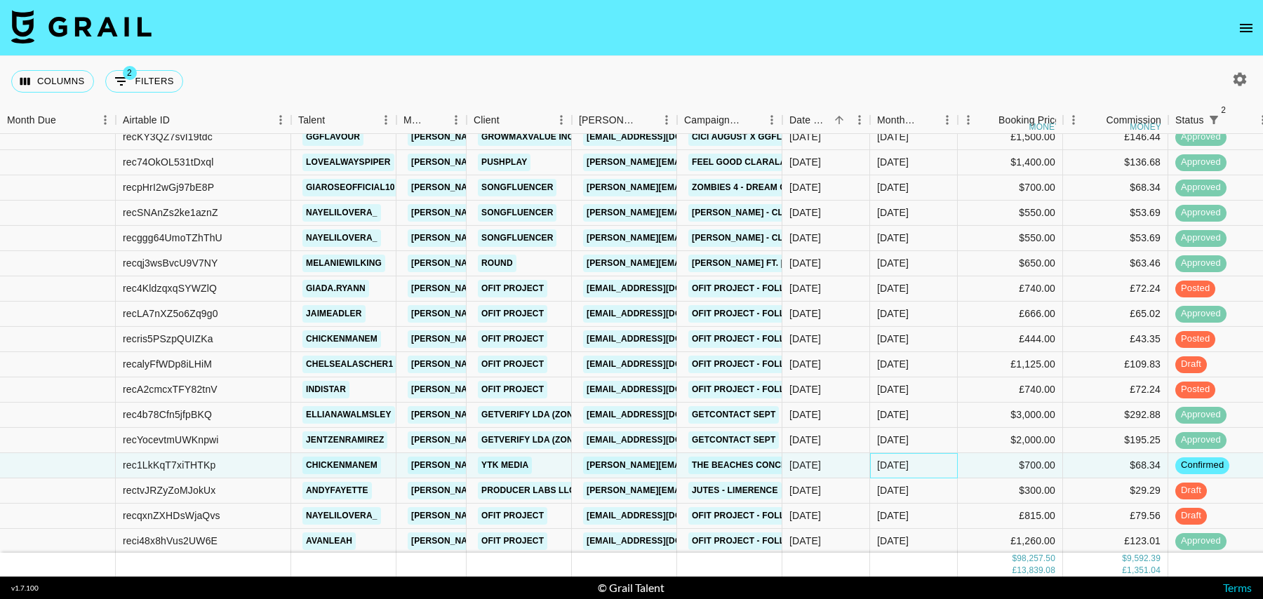
click at [930, 465] on div "[DATE]" at bounding box center [914, 465] width 88 height 25
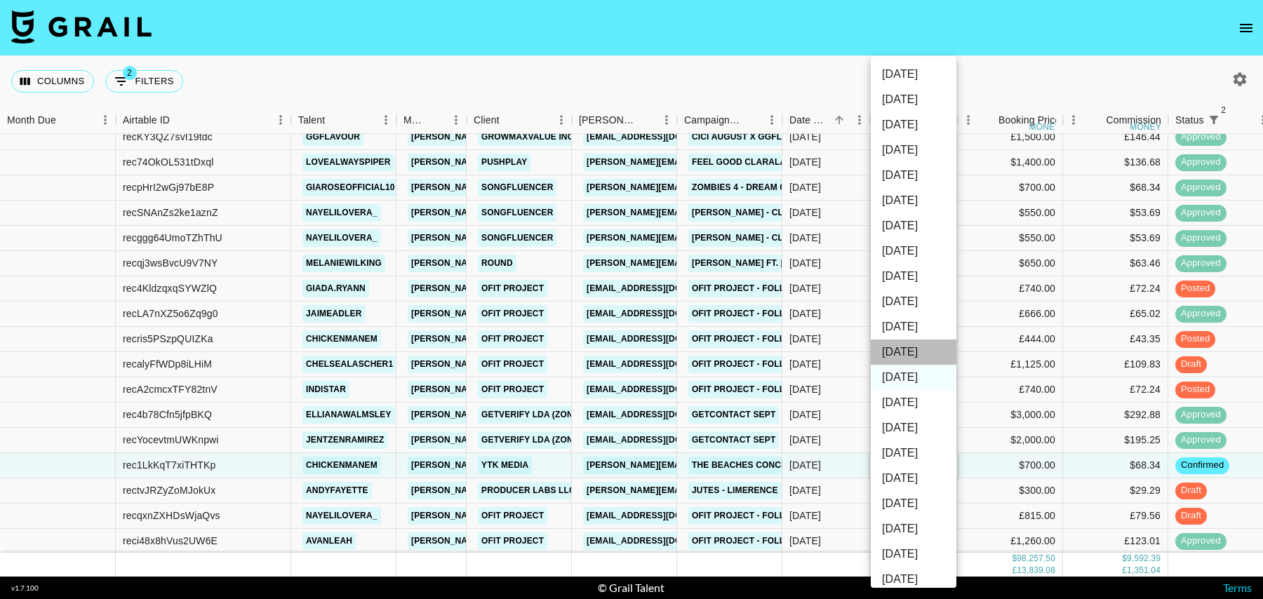
click at [905, 353] on li "[DATE]" at bounding box center [914, 352] width 86 height 25
type input "[DATE]"
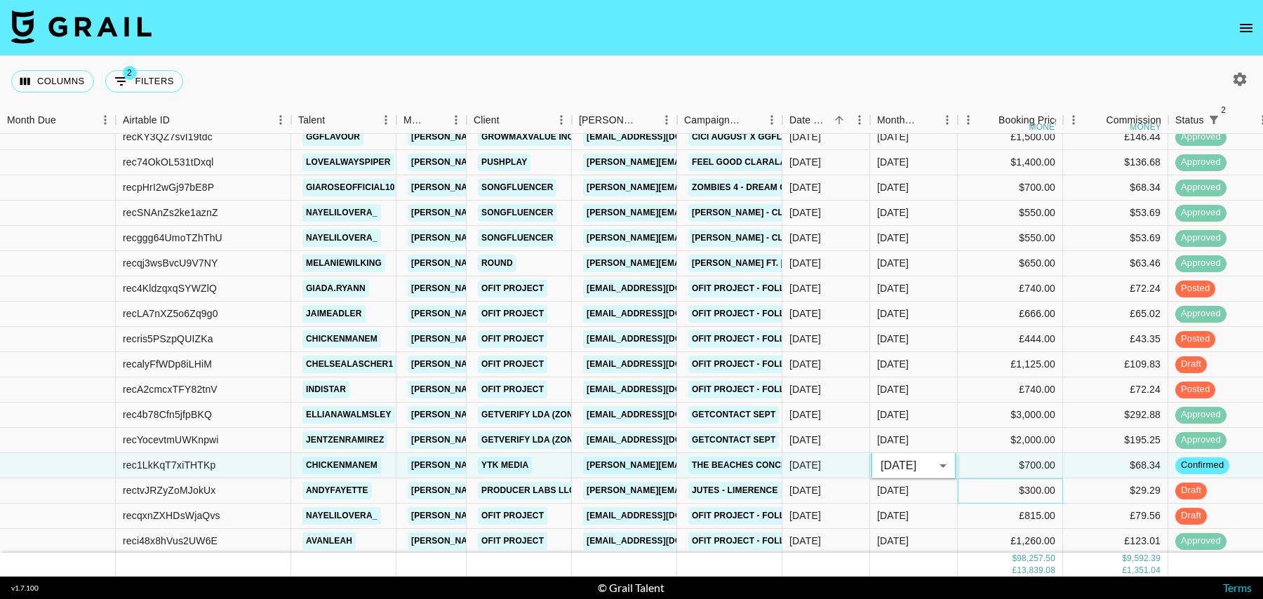
click at [989, 492] on div "$300.00" at bounding box center [1010, 491] width 105 height 25
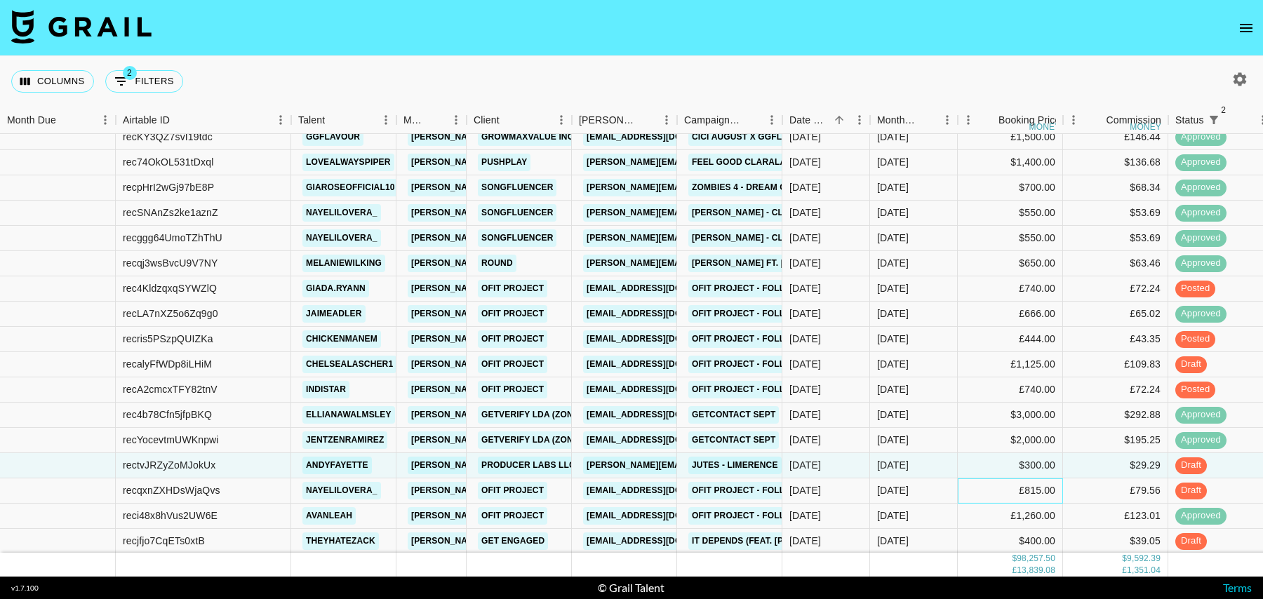
click at [993, 490] on div "£815.00" at bounding box center [1010, 491] width 105 height 25
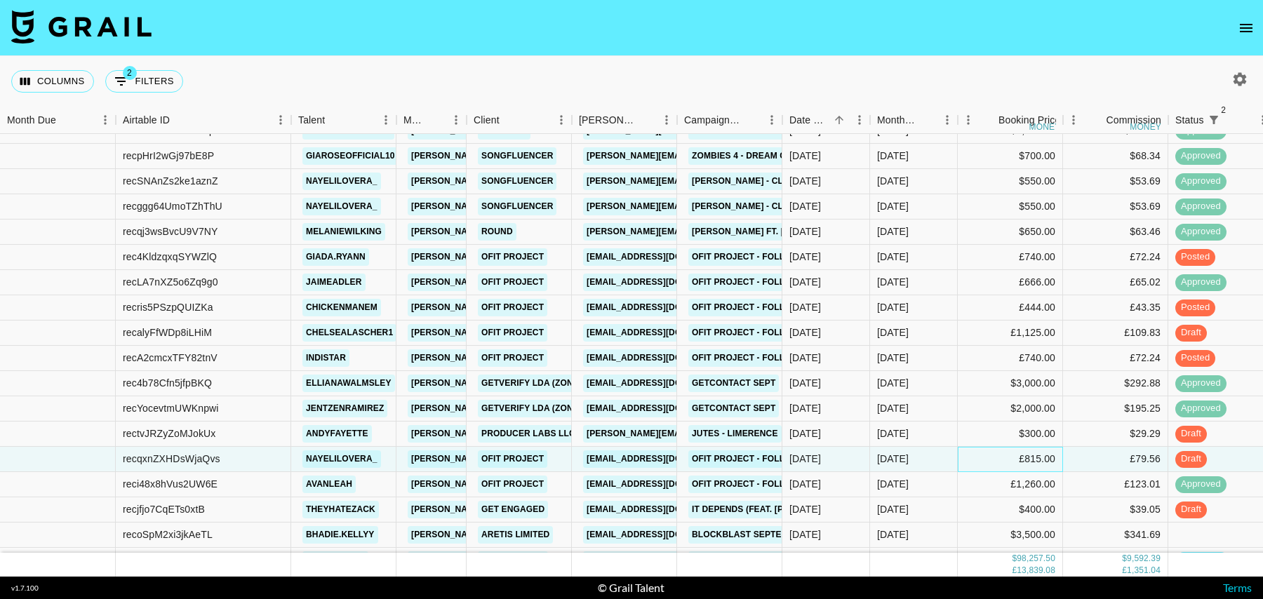
scroll to position [1285, 0]
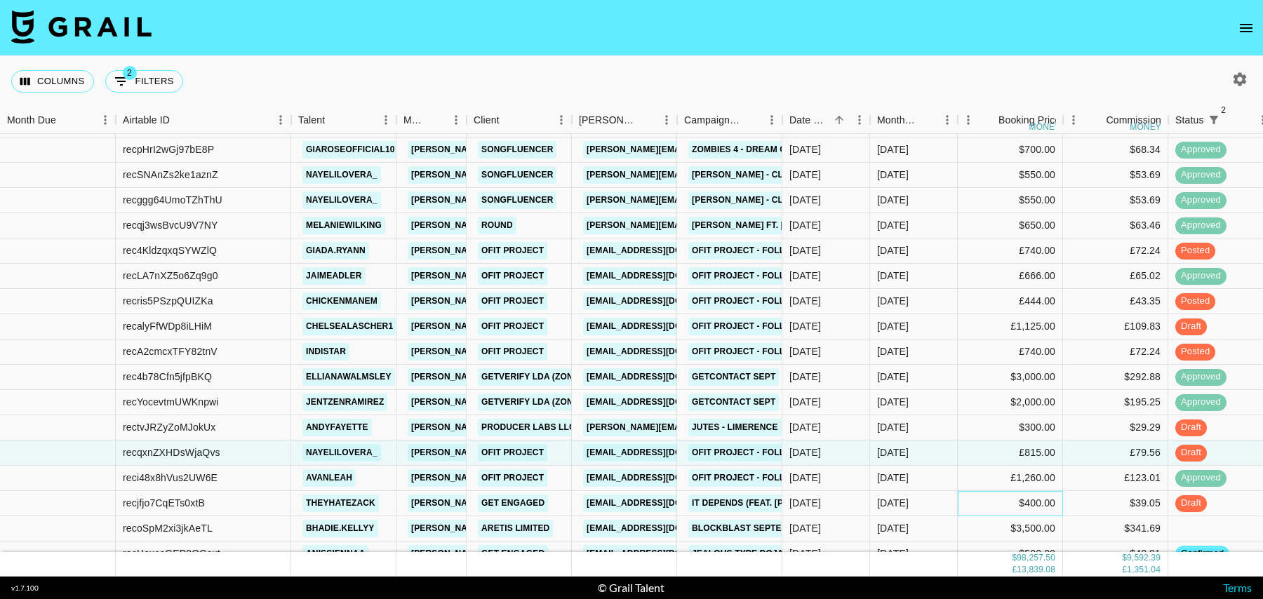
click at [977, 500] on div "$400.00" at bounding box center [1010, 503] width 105 height 25
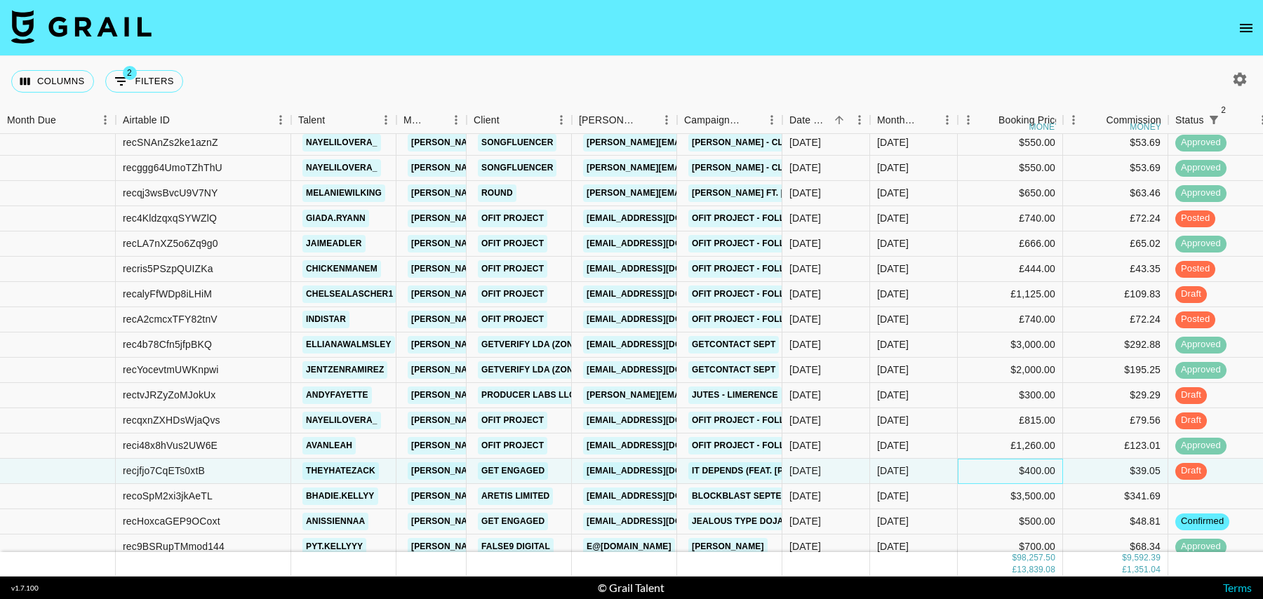
scroll to position [1322, 0]
